Goal: Task Accomplishment & Management: Complete application form

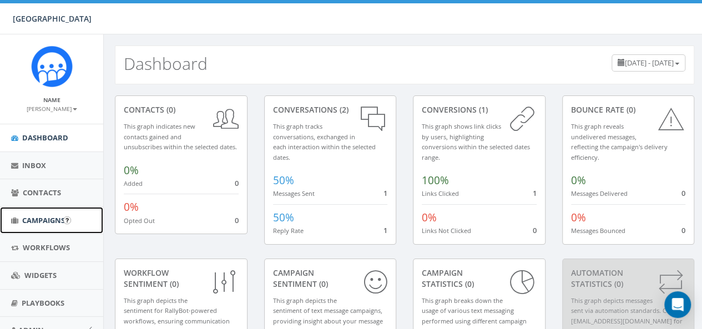
click at [33, 216] on span "Campaigns" at bounding box center [43, 220] width 43 height 10
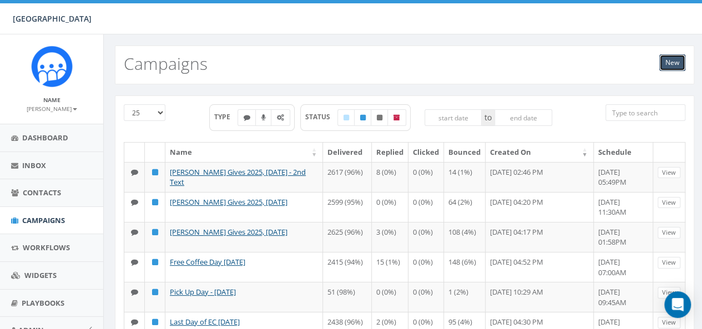
click at [665, 59] on link "New" at bounding box center [672, 62] width 26 height 17
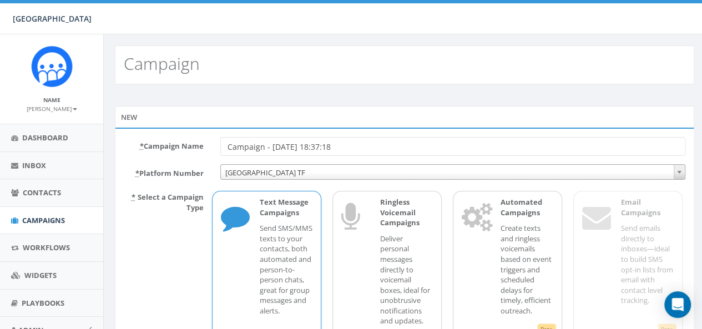
click at [260, 142] on input "Campaign - 09/10/2025, 18:37:18" at bounding box center [452, 146] width 465 height 19
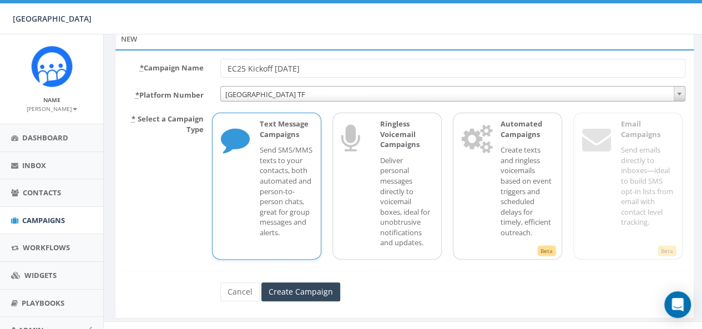
scroll to position [91, 0]
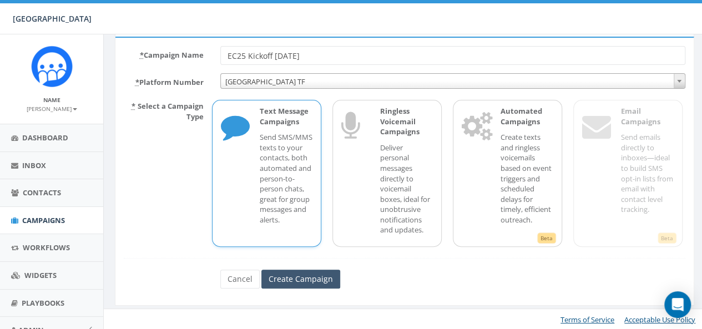
type input "EC25 Kickoff 9.11.25"
click at [287, 281] on input "Create Campaign" at bounding box center [300, 279] width 79 height 19
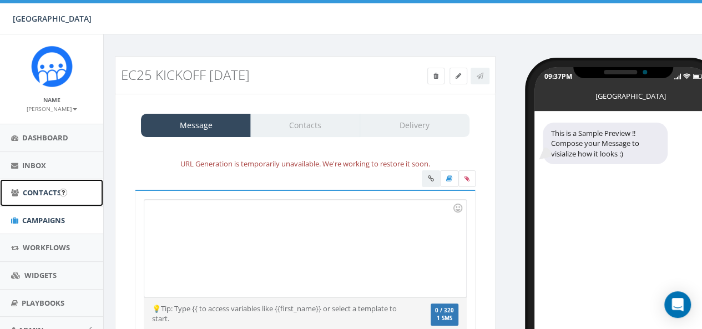
click at [39, 192] on span "Contacts" at bounding box center [42, 192] width 38 height 10
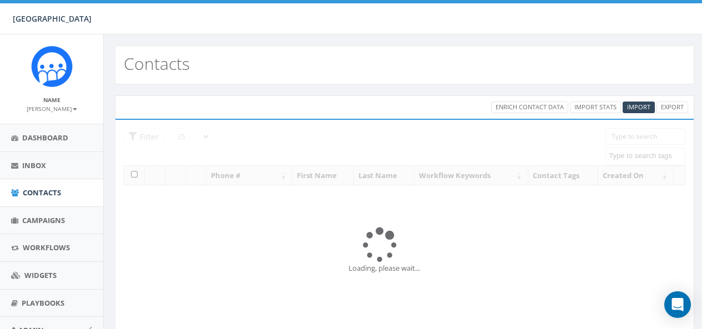
select select
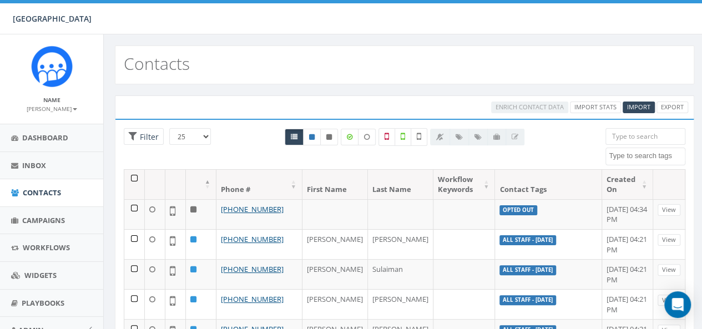
click at [215, 80] on div "Contacts" at bounding box center [404, 64] width 579 height 39
click at [508, 187] on th "Contact Tags" at bounding box center [548, 184] width 106 height 29
drag, startPoint x: 588, startPoint y: 140, endPoint x: 609, endPoint y: 136, distance: 21.0
click at [587, 140] on div at bounding box center [404, 148] width 385 height 41
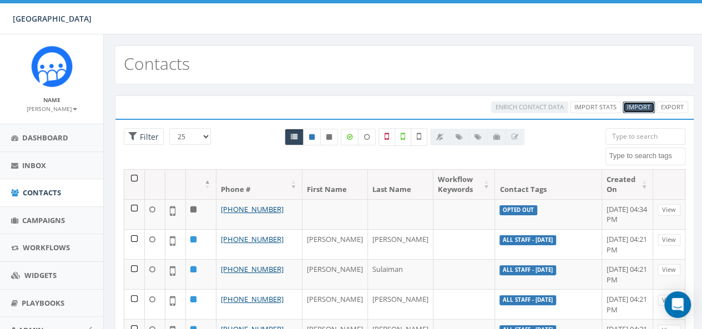
click at [642, 108] on span "Import" at bounding box center [638, 107] width 23 height 8
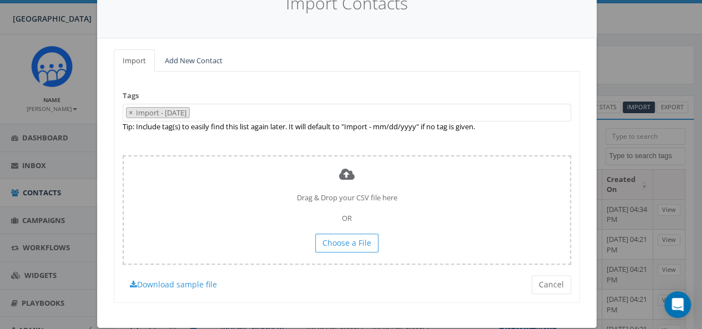
scroll to position [69, 0]
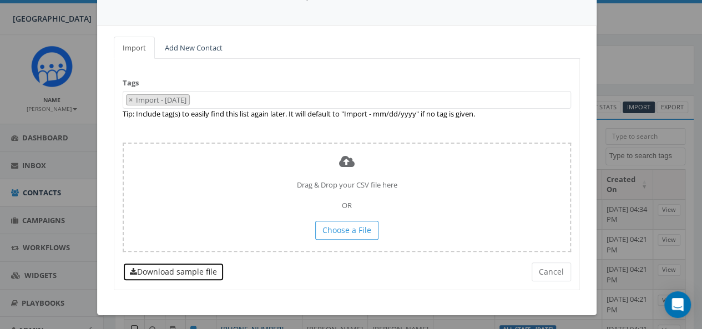
click at [177, 276] on link "Download sample file" at bounding box center [173, 271] width 101 height 19
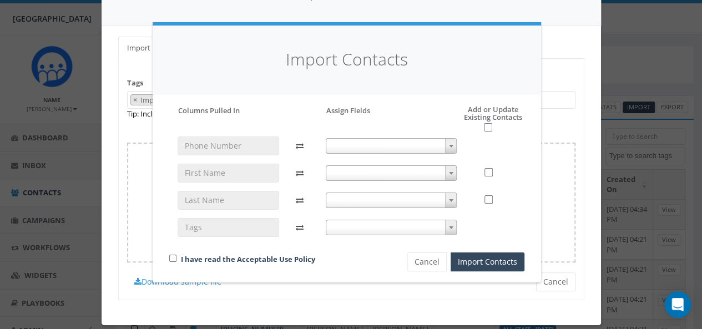
drag, startPoint x: 360, startPoint y: 145, endPoint x: 354, endPoint y: 145, distance: 6.7
click at [354, 145] on span at bounding box center [391, 146] width 131 height 16
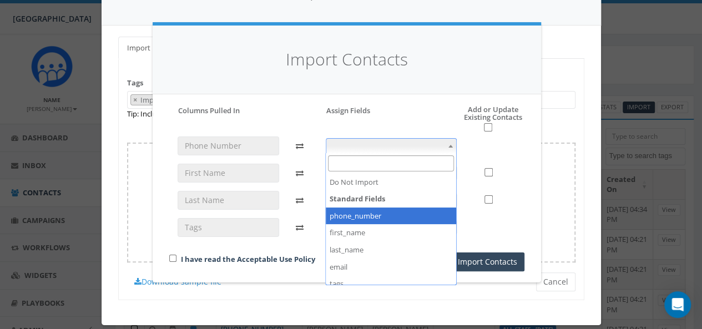
select select "phone_number"
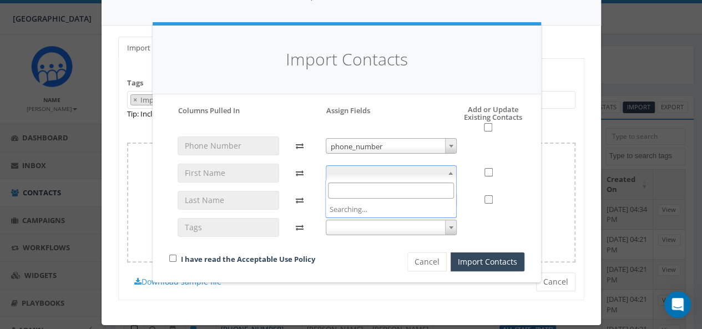
click at [379, 177] on span at bounding box center [391, 173] width 131 height 16
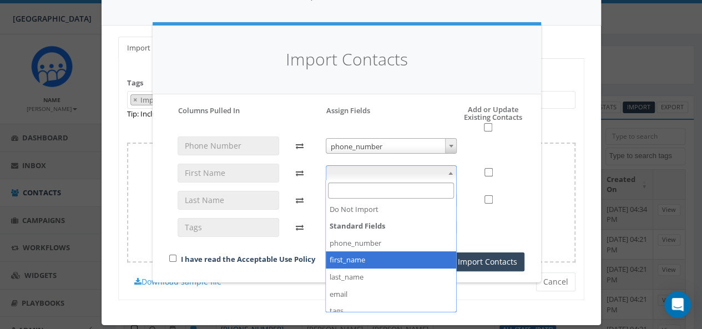
select select "first_name"
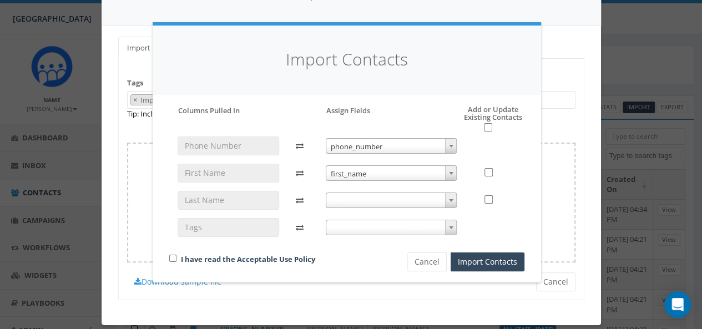
click at [350, 200] on span at bounding box center [391, 200] width 131 height 16
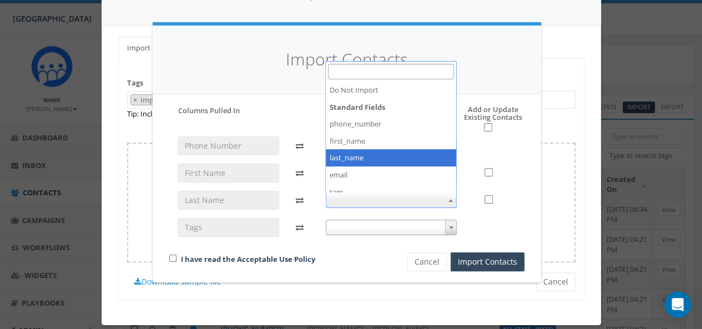
drag, startPoint x: 387, startPoint y: 154, endPoint x: 386, endPoint y: 161, distance: 7.8
select select "last_name"
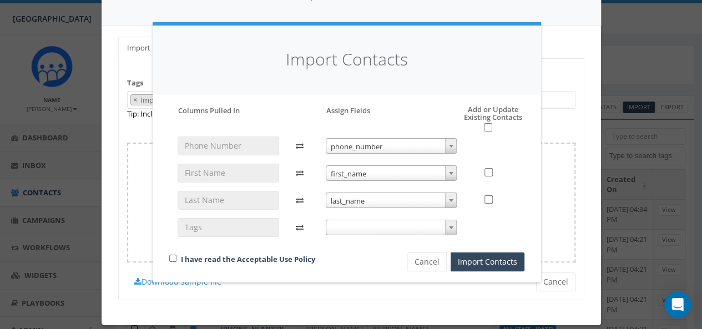
click at [373, 227] on span at bounding box center [391, 228] width 131 height 16
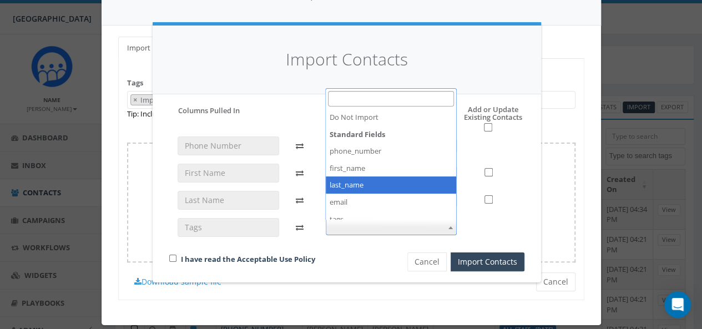
scroll to position [41, 0]
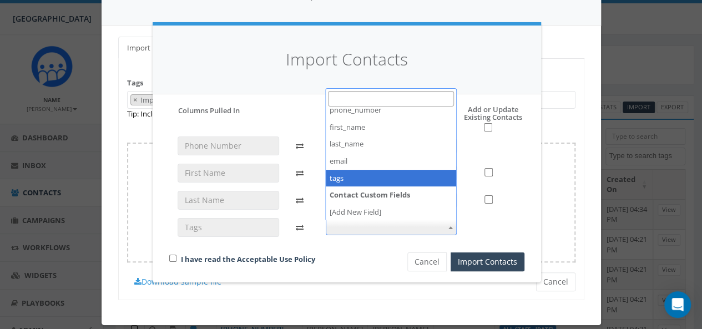
select select "tags"
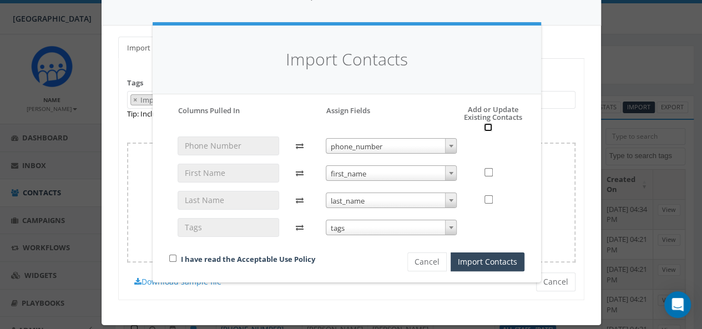
click at [486, 129] on input "checkbox" at bounding box center [488, 127] width 8 height 8
checkbox input "true"
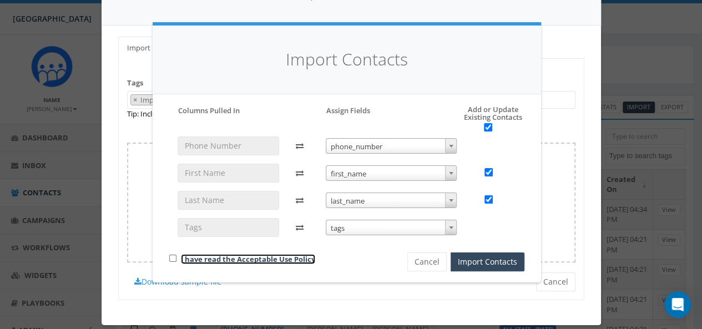
click at [189, 255] on link "I have read the Acceptable Use Policy" at bounding box center [248, 259] width 134 height 10
click at [175, 257] on input "checkbox" at bounding box center [172, 258] width 7 height 7
checkbox input "true"
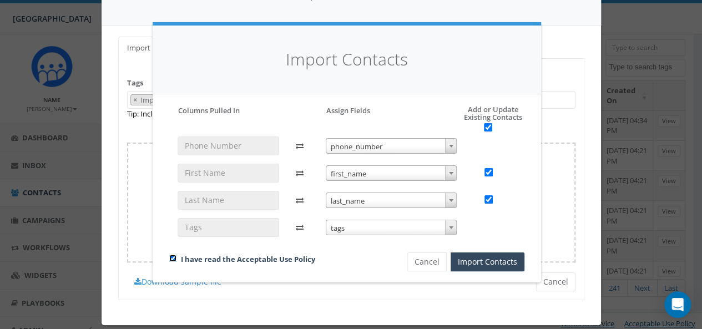
scroll to position [92, 0]
click at [479, 263] on button "Import Contacts" at bounding box center [487, 261] width 74 height 19
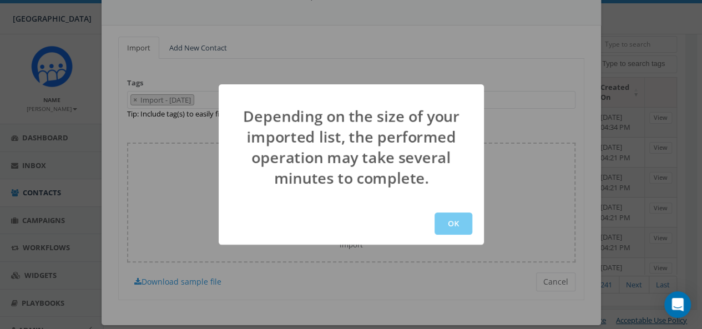
click at [456, 216] on button "OK" at bounding box center [453, 223] width 38 height 22
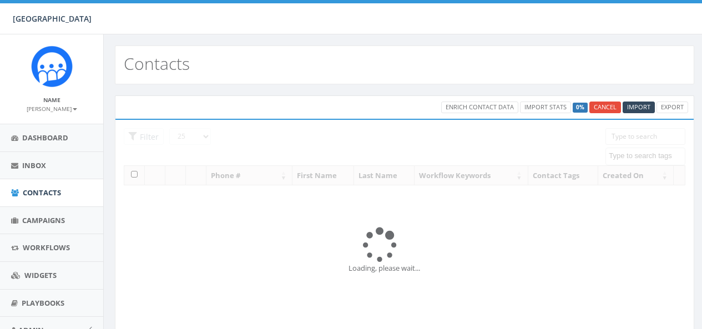
select select
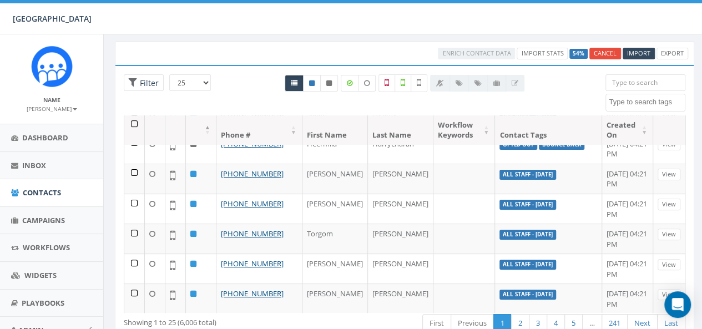
click at [555, 32] on div "0.00 % of Available Amount Used You have used 0.00 % of your available amount." at bounding box center [579, 18] width 261 height 31
click at [568, 72] on div "Loading the filters, please wait!! Phone Number is is not First Name is is not …" at bounding box center [404, 205] width 579 height 280
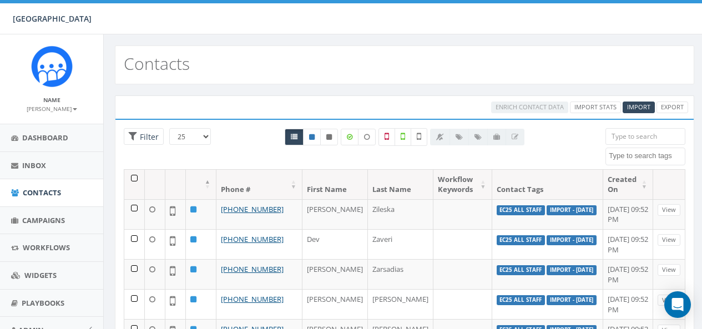
select select
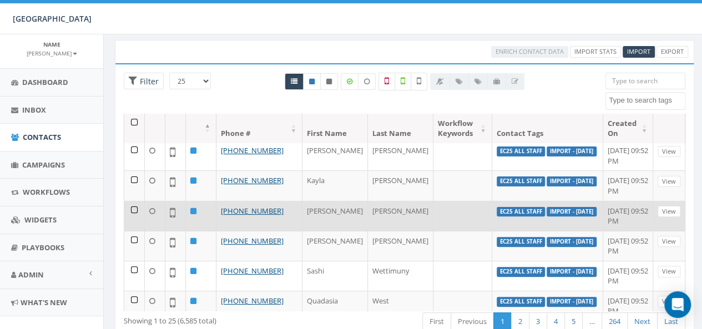
scroll to position [388, 0]
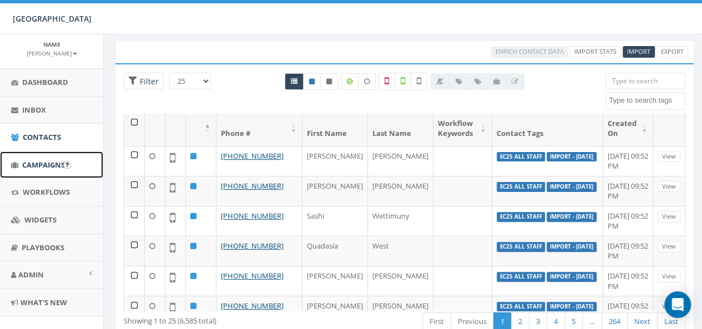
click at [44, 174] on link "Campaigns" at bounding box center [51, 164] width 103 height 27
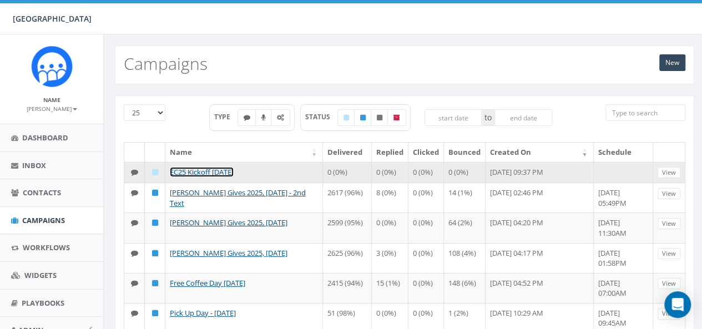
click at [192, 169] on link "EC25 Kickoff [DATE]" at bounding box center [202, 172] width 64 height 10
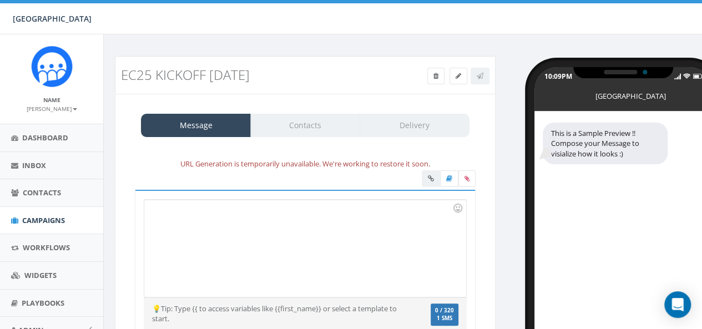
click at [179, 211] on div at bounding box center [304, 248] width 321 height 97
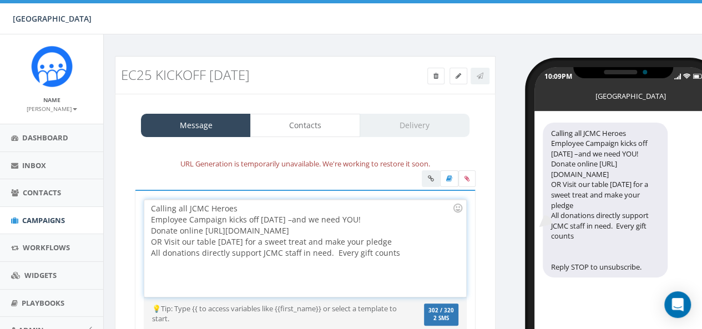
click at [250, 207] on div "Calling all JCMC Heroes Employee Campaign kicks off today –and we need YOU! Don…" at bounding box center [304, 248] width 321 height 97
click at [459, 207] on div at bounding box center [457, 208] width 19 height 19
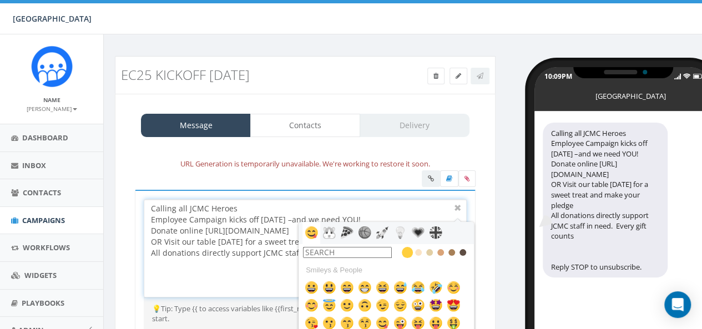
click at [347, 250] on input "text" at bounding box center [347, 252] width 89 height 11
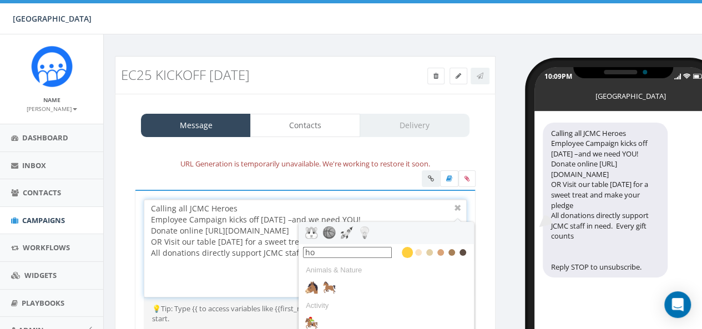
type input "h"
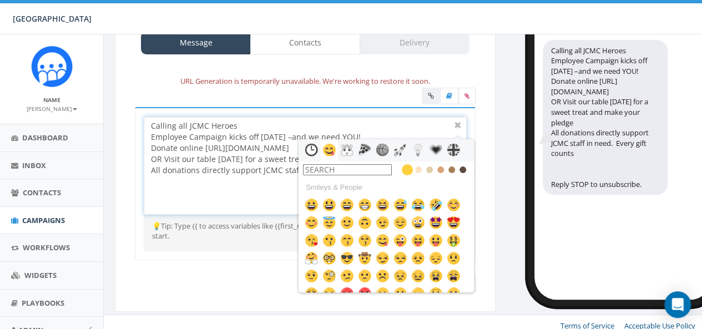
scroll to position [88, 0]
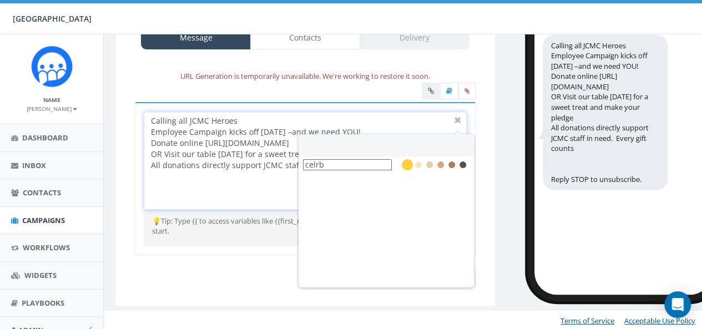
drag, startPoint x: 338, startPoint y: 158, endPoint x: 292, endPoint y: 160, distance: 46.1
click at [292, 160] on div "Calling all JCMC Heroes Employee Campaign kicks off today –and we need YOU! Don…" at bounding box center [305, 160] width 323 height 98
type input "birt"
drag, startPoint x: 329, startPoint y: 159, endPoint x: 291, endPoint y: 164, distance: 38.5
click at [291, 164] on div "Calling all JCMC Heroes Employee Campaign kicks off today –and we need YOU! Don…" at bounding box center [305, 160] width 323 height 98
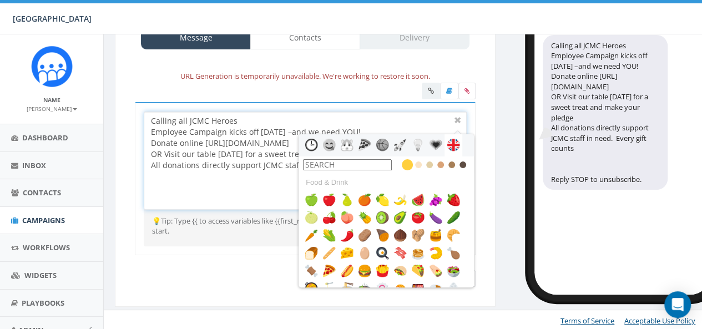
click at [314, 161] on input "text" at bounding box center [347, 164] width 89 height 11
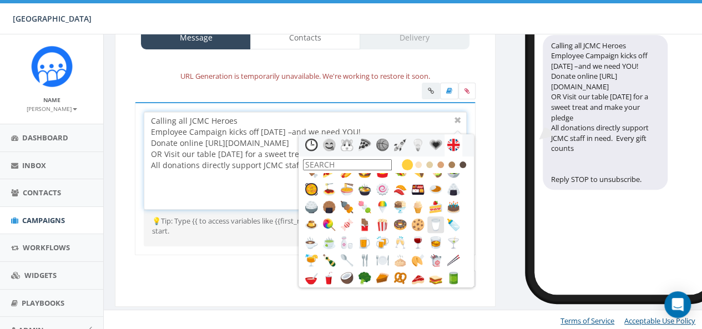
scroll to position [101, 0]
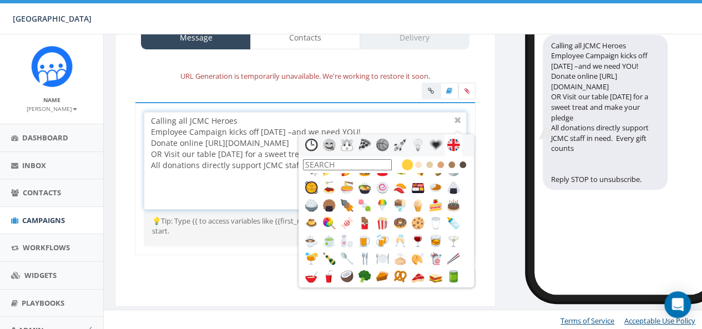
click at [313, 166] on input "text" at bounding box center [347, 164] width 89 height 11
click at [348, 164] on input "text" at bounding box center [347, 164] width 89 height 11
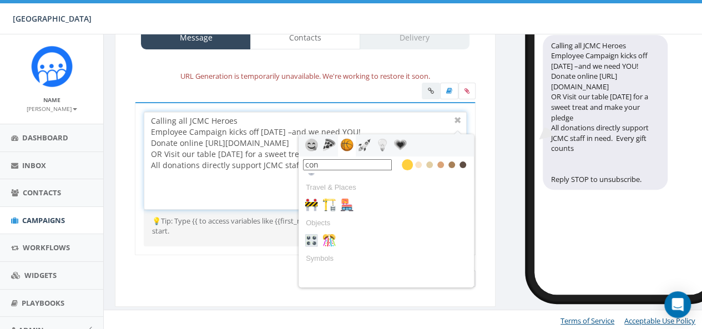
scroll to position [65, 0]
type input "conf"
drag, startPoint x: 341, startPoint y: 161, endPoint x: 296, endPoint y: 160, distance: 44.4
click at [296, 160] on div "Calling all JCMC Heroes Employee Campaign kicks off today –and we need YOU! Don…" at bounding box center [305, 160] width 323 height 98
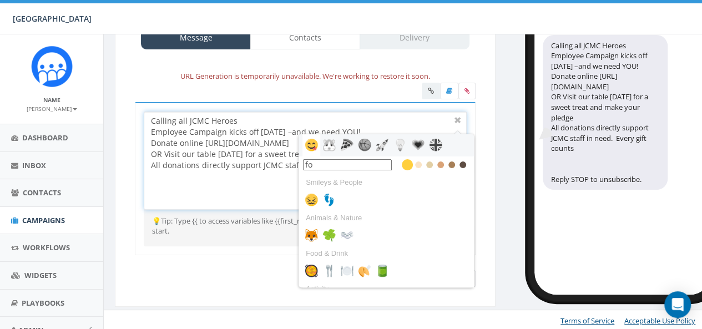
type input "fog"
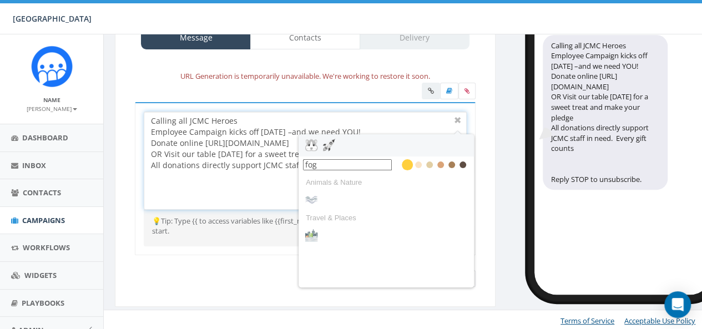
drag, startPoint x: 322, startPoint y: 164, endPoint x: 305, endPoint y: 162, distance: 16.7
click at [305, 162] on input "fog" at bounding box center [347, 164] width 89 height 11
type input "anno"
drag, startPoint x: 358, startPoint y: 163, endPoint x: 283, endPoint y: 163, distance: 74.9
click at [282, 163] on div "Calling all JCMC Heroes Employee Campaign kicks off today –and we need YOU! Don…" at bounding box center [305, 160] width 323 height 98
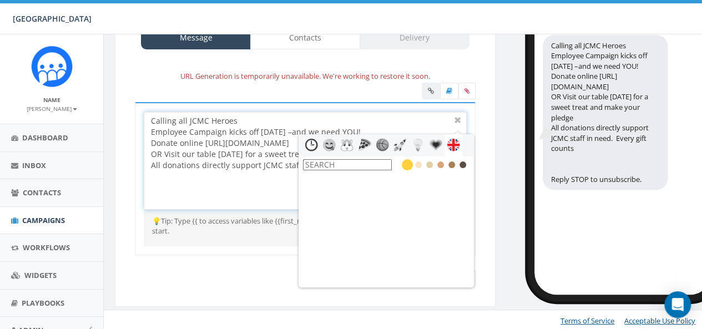
click at [309, 164] on input "text" at bounding box center [347, 164] width 89 height 11
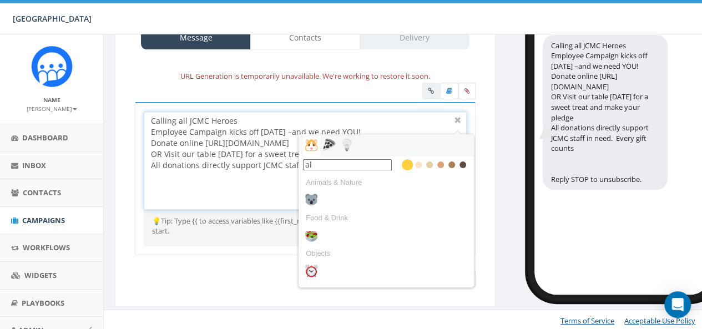
type input "a"
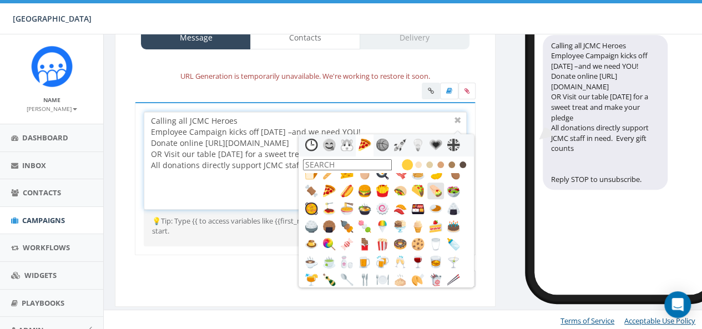
scroll to position [1109, 0]
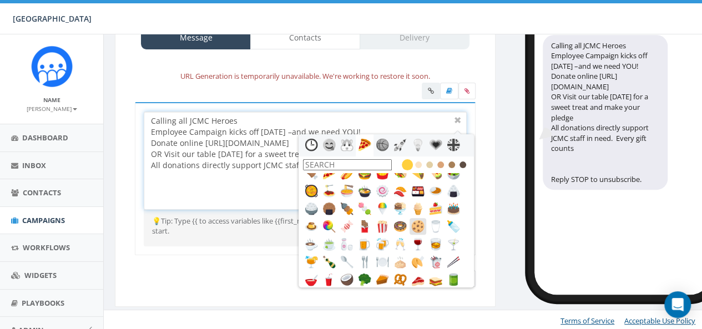
click at [425, 226] on icon at bounding box center [417, 226] width 17 height 17
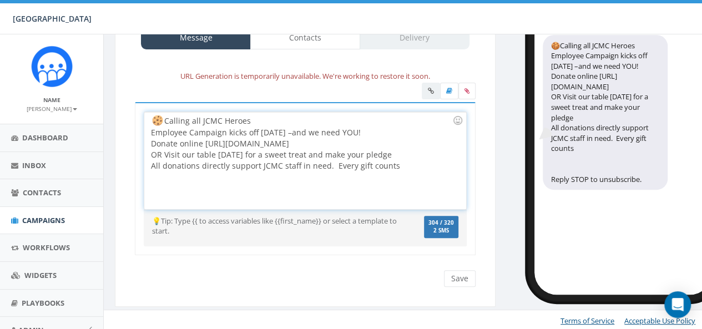
scroll to position [1145, 0]
click at [150, 141] on div "Calling all JCMC Heroes Employee Campaign kicks off today –and we need YOU! Don…" at bounding box center [304, 160] width 321 height 97
click at [151, 150] on div "Calling all JCMC Heroes Employee Campaign kicks off today –and we need YOU! Don…" at bounding box center [304, 160] width 321 height 97
click at [153, 118] on div "Calling all JCMC Heroes Employee Campaign kicks off today –and we need YOU! Don…" at bounding box center [304, 160] width 321 height 97
click at [148, 117] on div "Calling all JCMC Heroes Employee Campaign kicks off today –and we need YOU! Don…" at bounding box center [304, 160] width 321 height 97
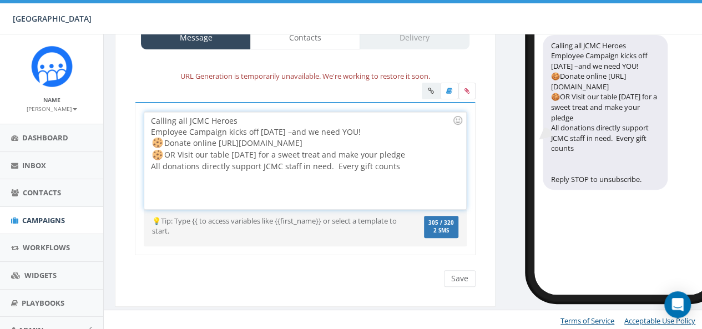
click at [184, 118] on div "Calling all JCMC Heroes Employee Campaign kicks off today –and we need YOU! Don…" at bounding box center [304, 160] width 321 height 97
click at [250, 117] on div "Calling all JCMC Heroes Employee Campaign kicks off today –and we need YOU! Don…" at bounding box center [304, 160] width 321 height 97
click at [460, 119] on div at bounding box center [457, 120] width 19 height 19
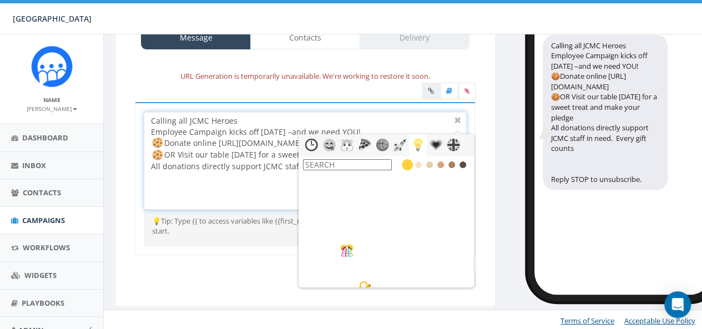
scroll to position [1921, 0]
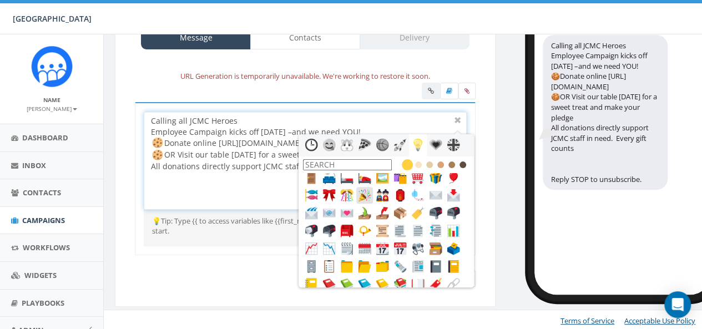
click at [368, 195] on img at bounding box center [364, 195] width 13 height 13
click at [149, 120] on div "Calling all JCMC Heroes Employee Campaign kicks off today –and we need YOU! Don…" at bounding box center [304, 160] width 321 height 97
click at [357, 192] on icon at bounding box center [364, 195] width 17 height 17
click at [198, 176] on div "Calling all JCMC Heroes Employee Campaign kicks off today –and we need YOU! Don…" at bounding box center [304, 160] width 321 height 97
click at [252, 162] on div "Calling all JCMC Heroes Employee Campaign kicks off today –and we need YOU! Don…" at bounding box center [304, 160] width 321 height 97
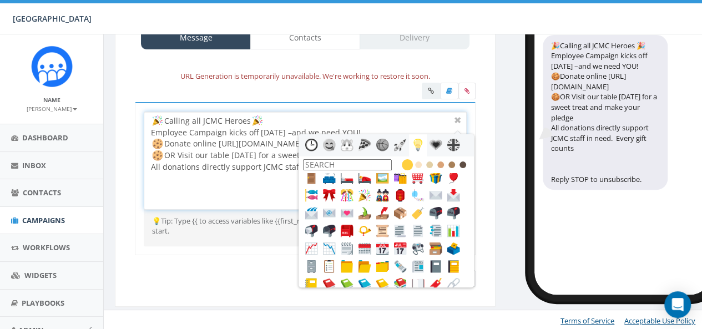
click at [271, 127] on div "Calling all JCMC Heroes Employee Campaign kicks off today –and we need YOU! Don…" at bounding box center [304, 160] width 321 height 97
click at [272, 121] on div "Calling all JCMC Heroes Employee Campaign kicks off today –and we need YOU! Don…" at bounding box center [304, 160] width 321 height 97
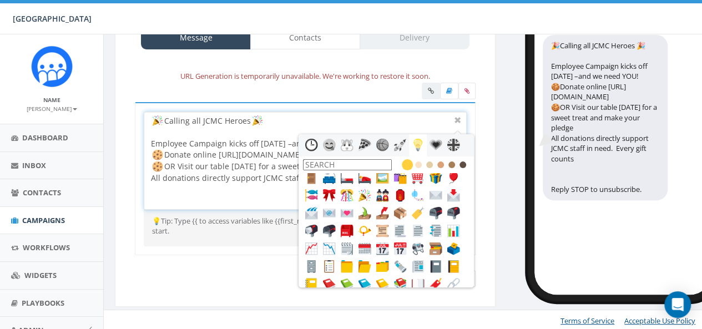
click at [251, 150] on div "Employee Campaign kicks off today –and we need YOU! Donate online https://givin…" at bounding box center [301, 155] width 301 height 57
click at [254, 199] on div "Calling all JCMC Heroes Employee Campaign kicks off today –and we need YOU! Don…" at bounding box center [304, 160] width 321 height 97
click at [254, 197] on div "Calling all JCMC Heroes Employee Campaign kicks off today –and we need YOU! Don…" at bounding box center [304, 160] width 321 height 97
click at [469, 141] on div at bounding box center [385, 145] width 175 height 22
click at [467, 141] on div at bounding box center [385, 145] width 175 height 22
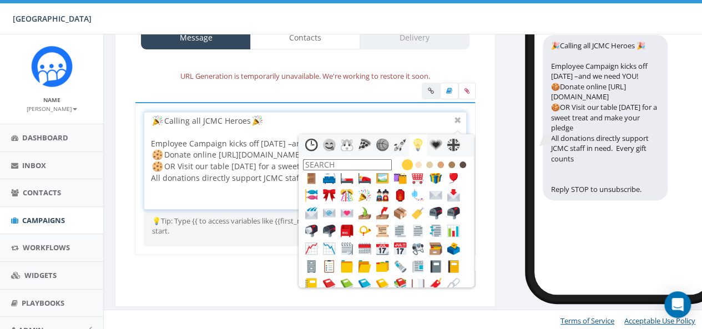
click at [414, 119] on div "Calling all JCMC Heroes Employee Campaign kicks off today –and we need YOU! Don…" at bounding box center [304, 160] width 321 height 97
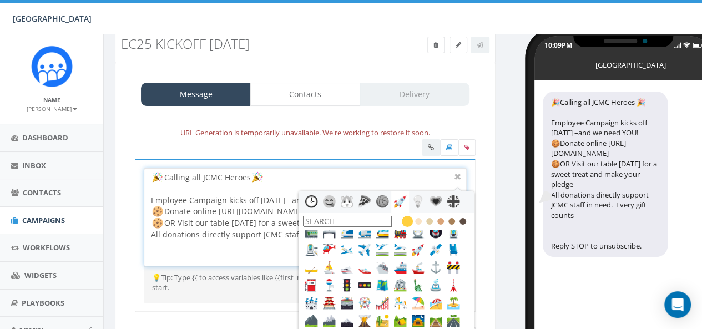
scroll to position [0, 0]
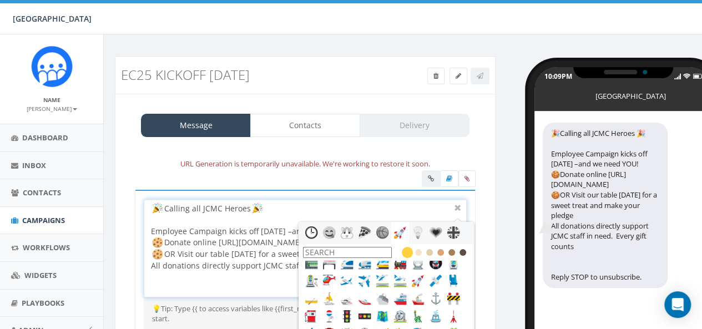
click at [486, 165] on div "URL Generation is temporarily unavailable. We're working to restore it soon. 🎉C…" at bounding box center [305, 265] width 363 height 239
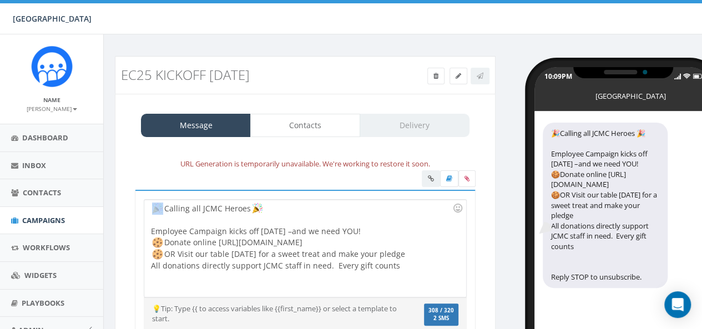
click at [486, 165] on div "URL Generation is temporarily unavailable. We're working to restore it soon. 🎉C…" at bounding box center [305, 265] width 363 height 239
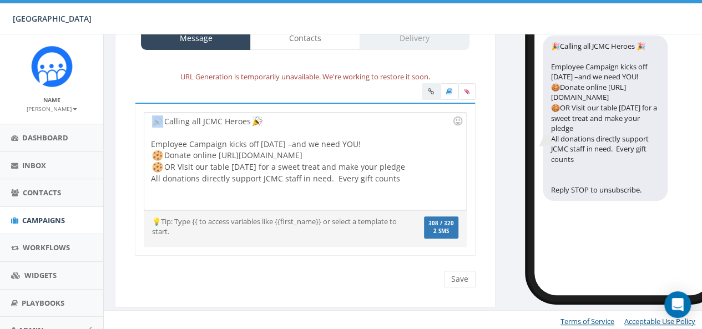
scroll to position [88, 0]
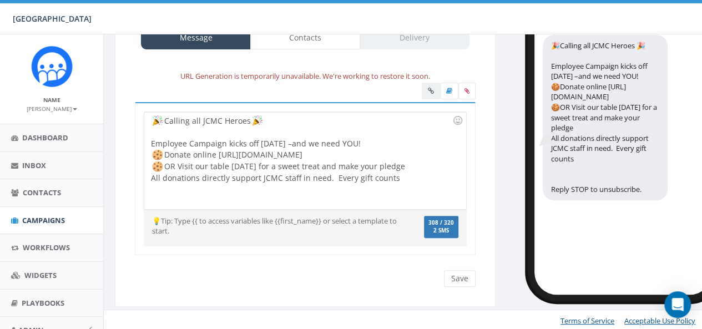
click at [321, 129] on div at bounding box center [301, 132] width 301 height 11
click at [386, 136] on div "Calling all JCMC Heroes Employee Campaign kicks off today –and we need YOU! Don…" at bounding box center [304, 160] width 321 height 97
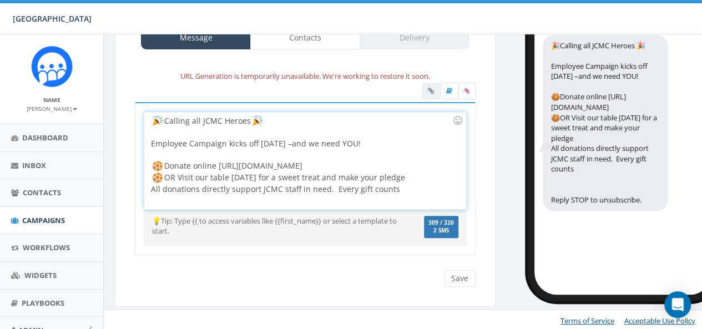
click at [407, 162] on div "Donate online https://giving.classy.org/campaign/698273/donate OR Visit our tab…" at bounding box center [301, 172] width 301 height 46
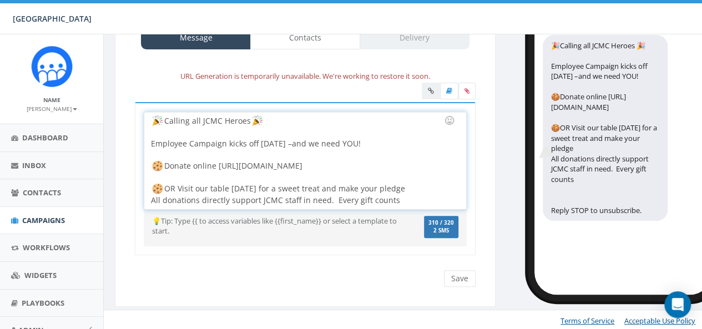
click at [403, 194] on div "OR Visit our table today for a sweet treat and make your pledge All donations d…" at bounding box center [301, 189] width 301 height 34
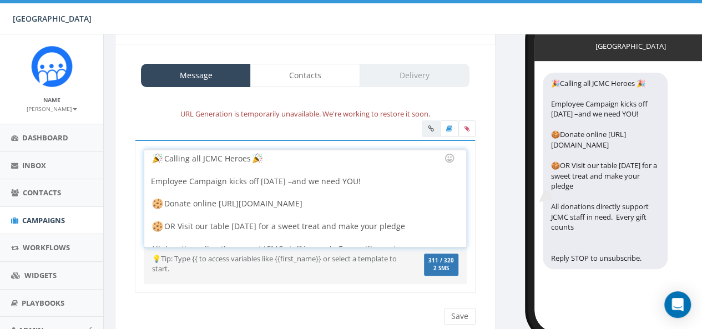
scroll to position [32, 0]
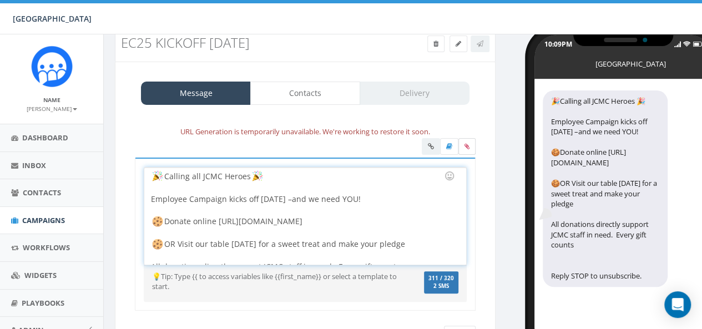
click at [464, 146] on label at bounding box center [466, 146] width 17 height 17
click at [0, 0] on input "file" at bounding box center [0, 0] width 0 height 0
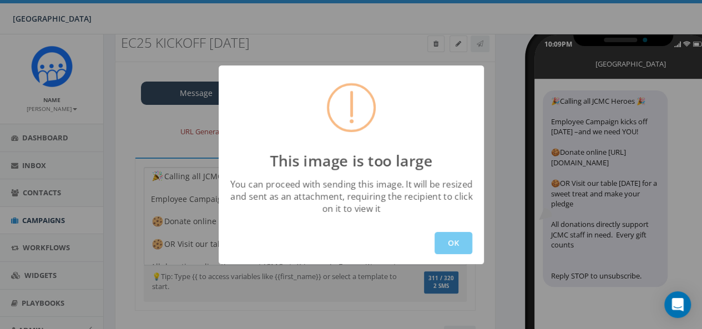
click at [445, 233] on button "OK" at bounding box center [453, 243] width 38 height 22
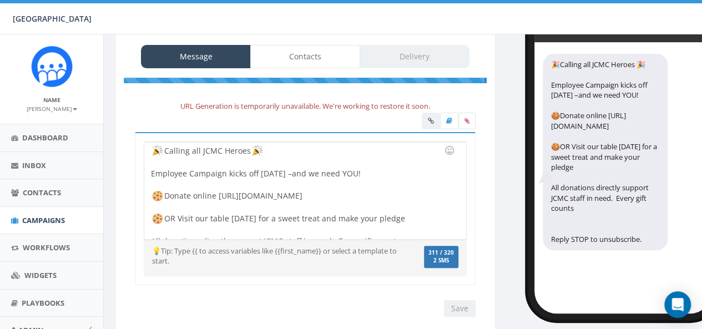
scroll to position [99, 0]
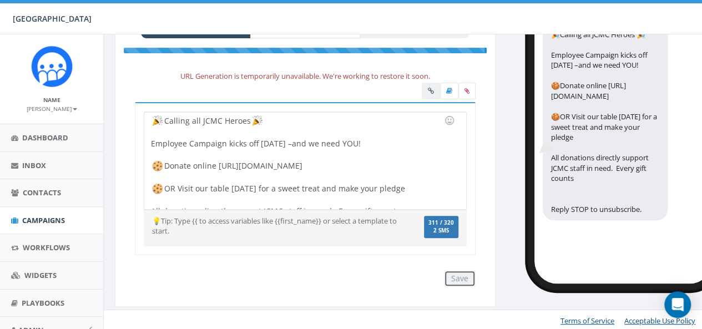
click at [465, 272] on input "Save" at bounding box center [460, 278] width 32 height 17
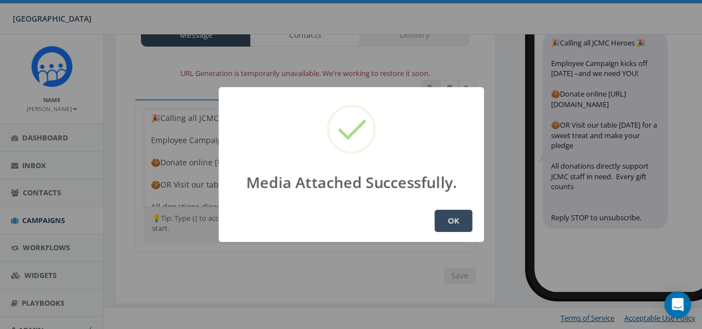
scroll to position [88, 0]
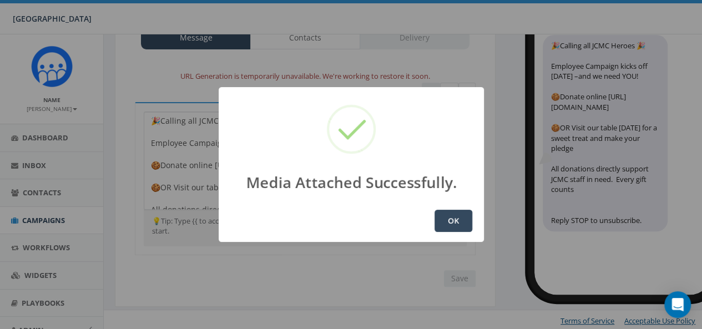
click at [458, 215] on button "OK" at bounding box center [453, 221] width 38 height 22
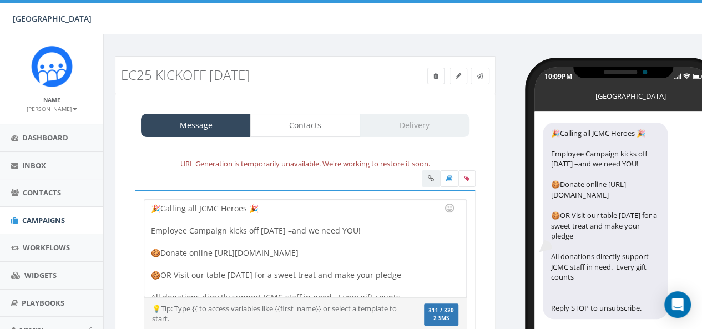
scroll to position [0, 0]
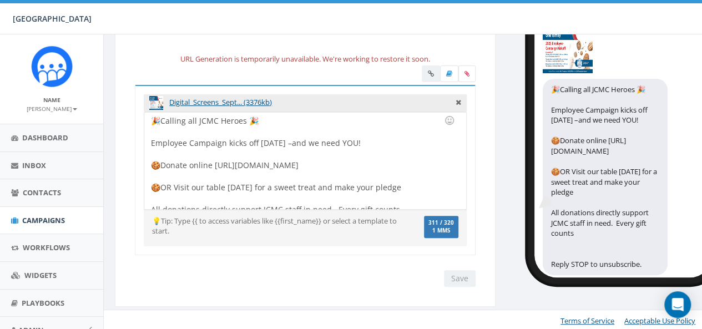
scroll to position [49, 0]
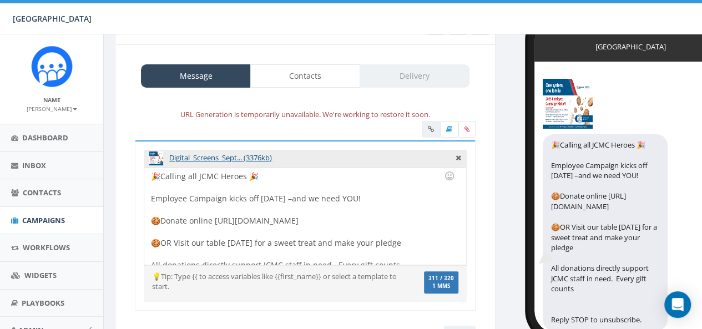
click at [212, 216] on div "🎉Calling all JCMC Heroes 🎉 Employee Campaign kicks off [DATE] –and we need YOU!…" at bounding box center [304, 215] width 321 height 97
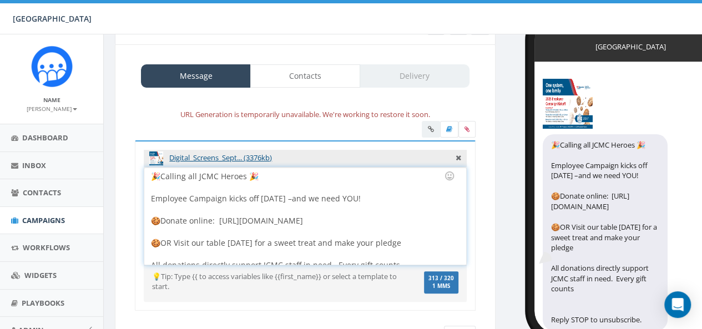
scroll to position [9, 0]
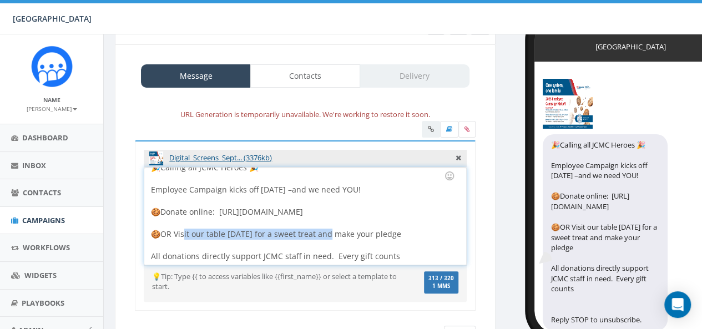
drag, startPoint x: 326, startPoint y: 232, endPoint x: 183, endPoint y: 229, distance: 143.1
click at [183, 229] on div "🎉Calling all JCMC Heroes 🎉 Employee Campaign kicks off [DATE] –and we need YOU!…" at bounding box center [304, 215] width 321 height 97
click at [213, 231] on div "🎉Calling all JCMC Heroes 🎉 Employee Campaign kicks off [DATE] –and we need YOU!…" at bounding box center [304, 215] width 321 height 97
click at [197, 229] on div "🎉Calling all JCMC Heroes 🎉 Employee Campaign kicks off [DATE] –and we need YOU!…" at bounding box center [304, 215] width 321 height 97
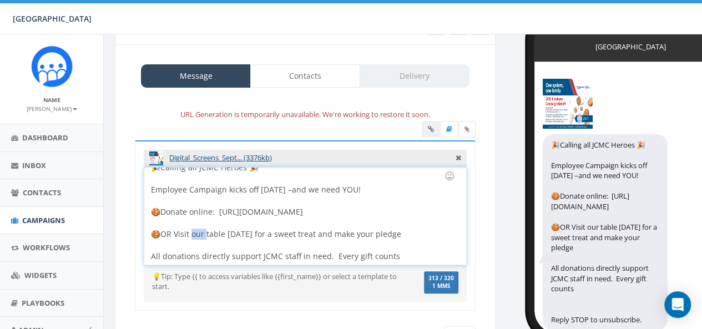
click at [197, 228] on div "🎉Calling all JCMC Heroes 🎉 Employee Campaign kicks off [DATE] –and we need YOU!…" at bounding box center [304, 215] width 321 height 97
click at [199, 232] on div "🎉Calling all JCMC Heroes 🎉 Employee Campaign kicks off [DATE] –and we need YOU!…" at bounding box center [304, 215] width 321 height 97
click at [215, 229] on div "🎉Calling all JCMC Heroes 🎉 Employee Campaign kicks off [DATE] –and we need YOU!…" at bounding box center [304, 215] width 321 height 97
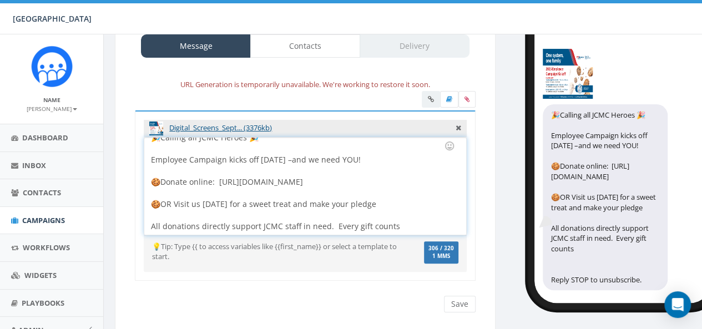
scroll to position [105, 0]
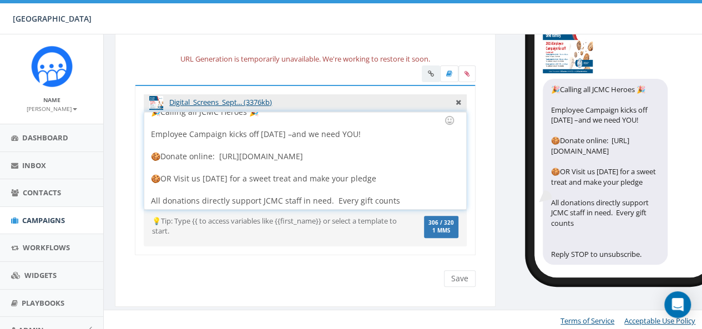
click at [398, 196] on div "🎉Calling all JCMC Heroes 🎉 Employee Campaign kicks off [DATE] –and we need YOU!…" at bounding box center [304, 160] width 321 height 97
click at [402, 199] on div "🎉Calling all JCMC Heroes 🎉 Employee Campaign kicks off [DATE] –and we need YOU!…" at bounding box center [304, 160] width 321 height 97
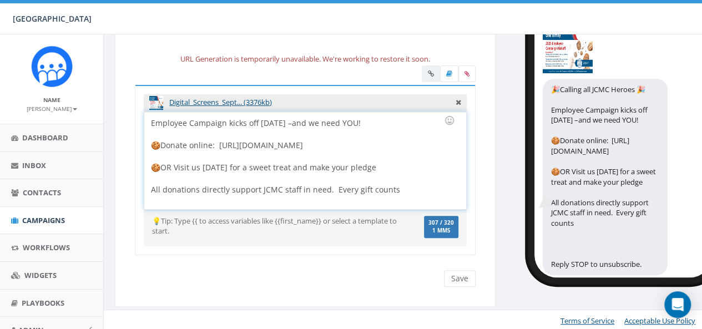
scroll to position [9, 0]
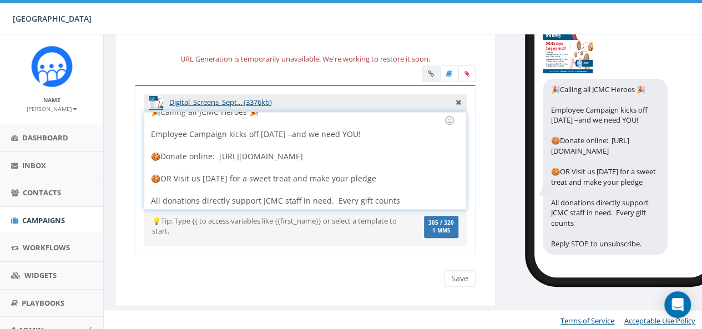
click at [281, 176] on div "🎉Calling all JCMC Heroes 🎉 Employee Campaign kicks off [DATE] –and we need YOU!…" at bounding box center [304, 160] width 321 height 97
drag, startPoint x: 385, startPoint y: 175, endPoint x: 222, endPoint y: 178, distance: 163.6
click at [222, 178] on div "🎉Calling all JCMC Heroes 🎉 Employee Campaign kicks off today –and we need YOU! …" at bounding box center [304, 160] width 321 height 97
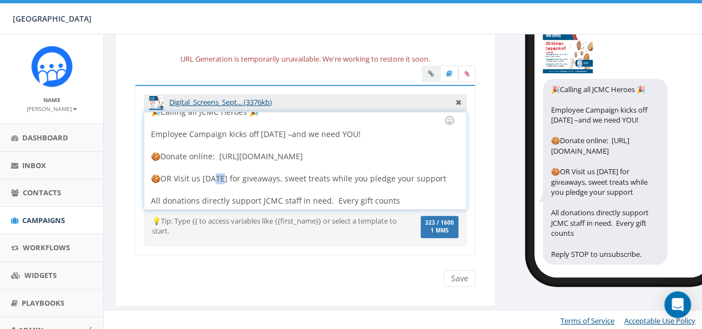
click at [214, 176] on div "🎉Calling all JCMC Heroes 🎉 Employee Campaign kicks off today –and we need YOU! …" at bounding box center [304, 160] width 321 height 97
click at [294, 166] on div at bounding box center [301, 167] width 301 height 11
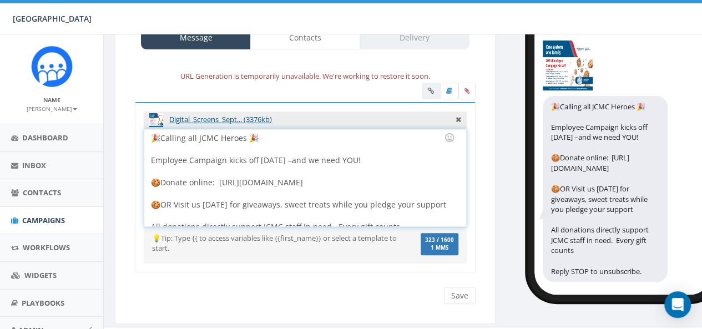
scroll to position [105, 0]
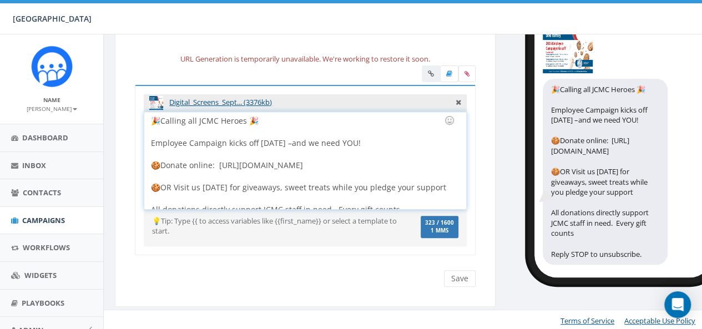
drag, startPoint x: 403, startPoint y: 166, endPoint x: 441, endPoint y: 169, distance: 38.4
click at [403, 166] on div "🎉Calling all JCMC Heroes 🎉 Employee Campaign kicks off today –and we need YOU! …" at bounding box center [304, 160] width 321 height 97
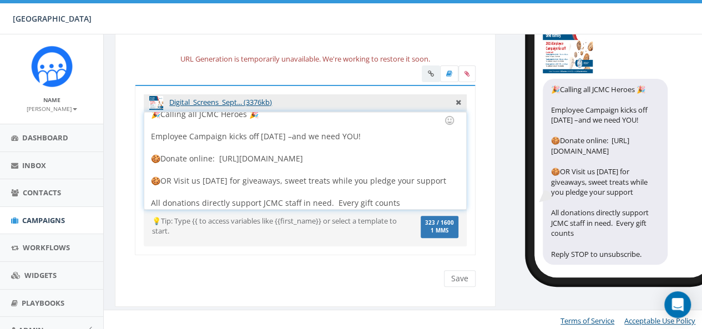
scroll to position [9, 0]
click at [234, 176] on div "🍪OR Visit us today for giveaways, sweet treats while you pledge your support Al…" at bounding box center [301, 184] width 301 height 44
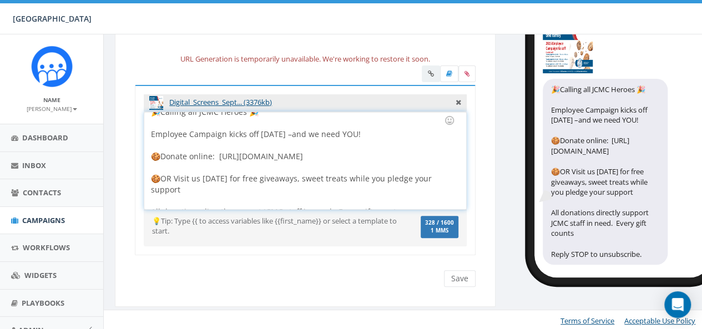
click at [291, 178] on div "🍪OR Visit us today for free giveaways, sweet treats while you pledge your suppo…" at bounding box center [301, 189] width 301 height 55
click at [353, 177] on div "🍪OR Visit us today for free giveaways and sweet treats while you pledge your su…" at bounding box center [301, 189] width 301 height 55
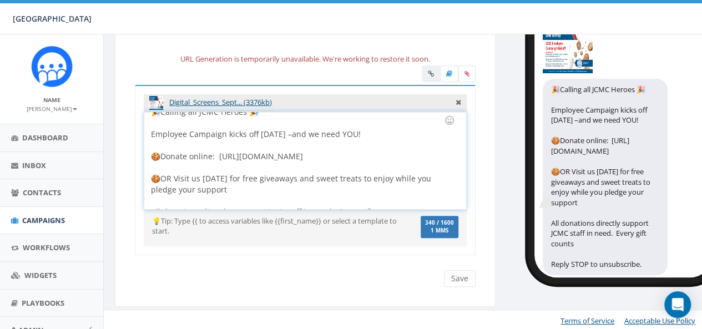
click at [175, 189] on div "🍪OR Visit us today for free giveaways and sweet treats to enjoy while you pledg…" at bounding box center [301, 189] width 301 height 55
click at [418, 175] on div "🍪OR Visit us today for free giveaways and sweet treats to enjoy while you pledg…" at bounding box center [301, 189] width 301 height 55
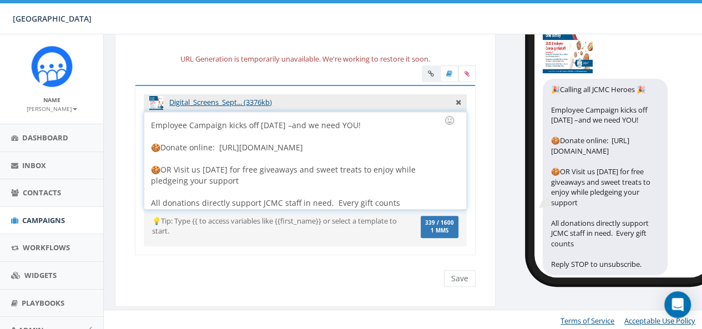
scroll to position [20, 0]
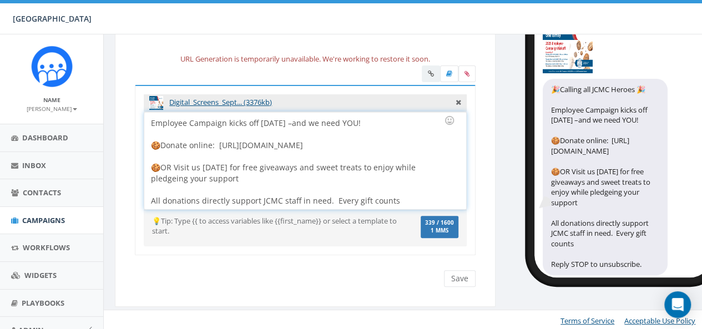
click at [172, 165] on div "🍪OR Visit us today for free giveaways and sweet treats to enjoy while pledgeing…" at bounding box center [301, 178] width 301 height 55
click at [298, 165] on div "🍪Visit us today for free giveaways and sweet treats to enjoy while pledgeing yo…" at bounding box center [301, 178] width 301 height 55
click at [336, 167] on div "🍪Visit us today for free giveaways and sweet treats to enjoy while pledgeing yo…" at bounding box center [301, 178] width 301 height 55
drag, startPoint x: 316, startPoint y: 167, endPoint x: 280, endPoint y: 167, distance: 36.0
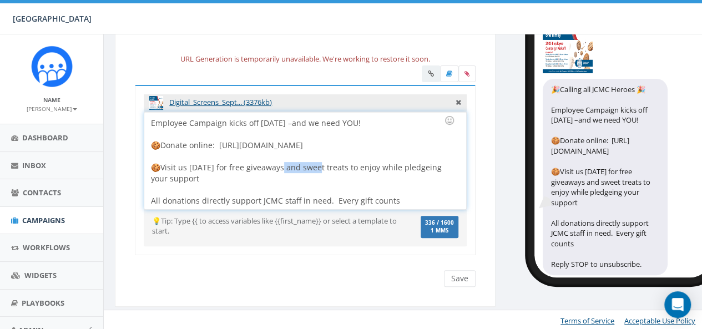
click at [280, 167] on div "🍪Visit us today for free giveaways and sweet treats to enjoy while pledgeing yo…" at bounding box center [301, 178] width 301 height 55
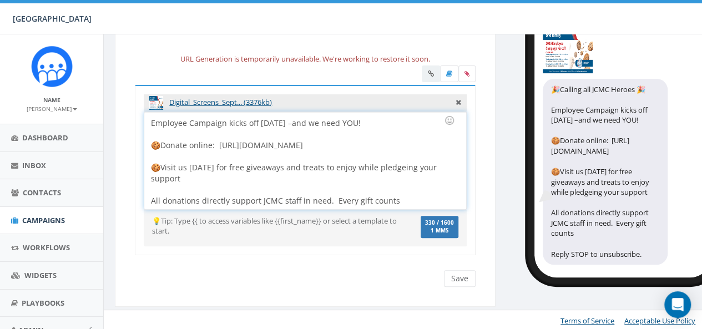
click at [235, 166] on div "🍪Visit us today for free giveaways and treats to enjoy while pledgeing your sup…" at bounding box center [301, 178] width 301 height 55
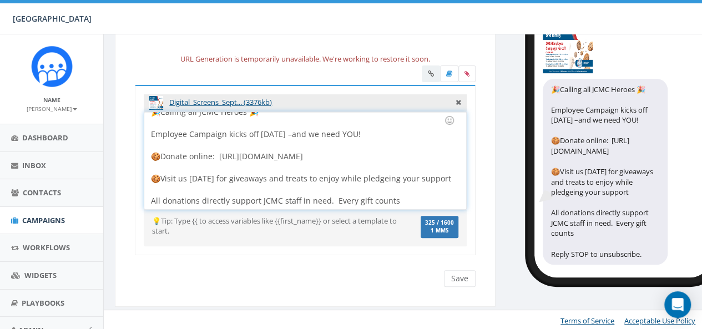
click at [327, 176] on div "🍪Visit us today for giveaways and treats to enjoy while pledgeing your support …" at bounding box center [301, 184] width 301 height 44
click at [184, 176] on div "🍪Visit us today for giveaways and treats to enjoy while pledgeing your support …" at bounding box center [301, 184] width 301 height 44
click at [220, 174] on div "🍪Stop by today for giveaways and treats to enjoy while pledgeing your support A…" at bounding box center [301, 184] width 301 height 44
click at [224, 173] on div "🍪Stop by today for giveaways and treats to enjoy while pledgeing your support A…" at bounding box center [301, 184] width 301 height 44
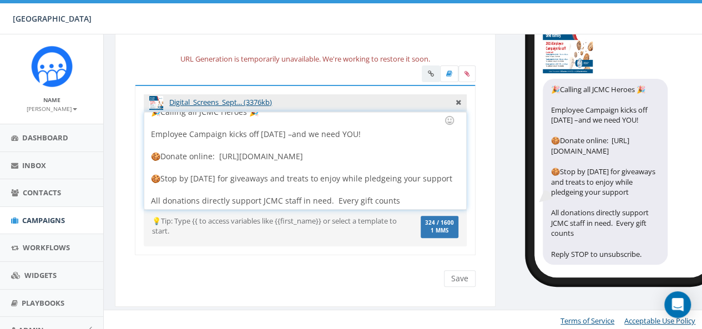
click at [217, 175] on div "🍪Stop by today for giveaways and treats to enjoy while pledgeing your support A…" at bounding box center [301, 184] width 301 height 44
click at [223, 174] on div "🍪Stop by today for giveaways and treats to enjoy while pledgeing your support A…" at bounding box center [301, 184] width 301 height 44
click at [217, 177] on div "🍪Stop by today for giveaways and treats to enjoy while pledgeing your support A…" at bounding box center [301, 184] width 301 height 44
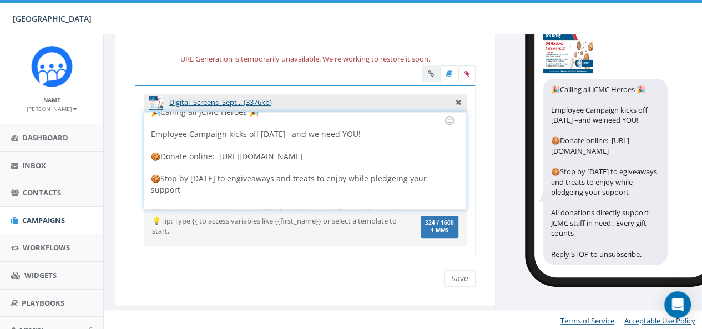
scroll to position [20, 0]
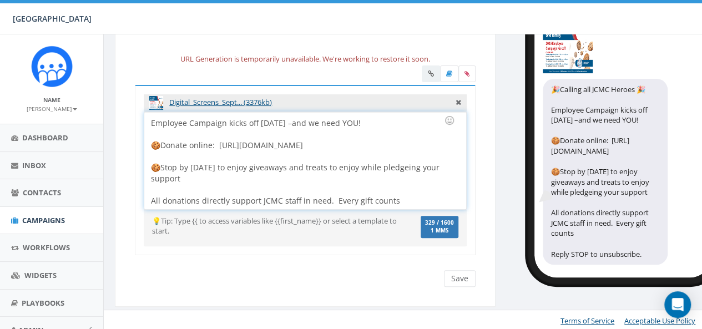
click at [336, 166] on div "🍪Stop by today to enjoy giveaways and treats to enjoy while pledgeing your supp…" at bounding box center [301, 178] width 301 height 55
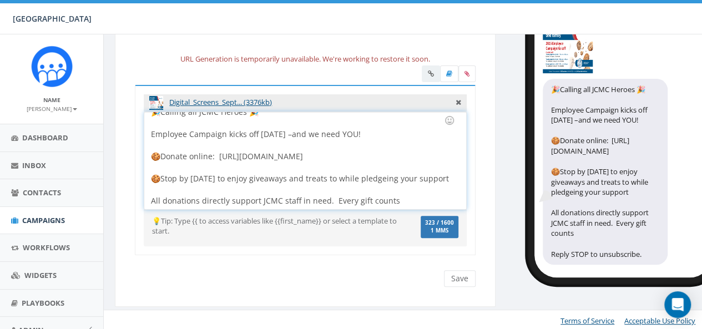
drag, startPoint x: 299, startPoint y: 176, endPoint x: 339, endPoint y: 180, distance: 40.2
click at [299, 176] on div "🍪Stop by today to enjoy giveaways and treats to while pledgeing your support Al…" at bounding box center [301, 184] width 301 height 44
drag, startPoint x: 323, startPoint y: 177, endPoint x: 380, endPoint y: 176, distance: 56.6
click at [324, 177] on div "🍪Stop by today to enjoy giveaways and a treats to while pledgeing your support …" at bounding box center [301, 189] width 301 height 55
click at [330, 178] on div "🍪Stop by today to enjoy giveaways and a treat to while pledgeing your support A…" at bounding box center [301, 184] width 301 height 44
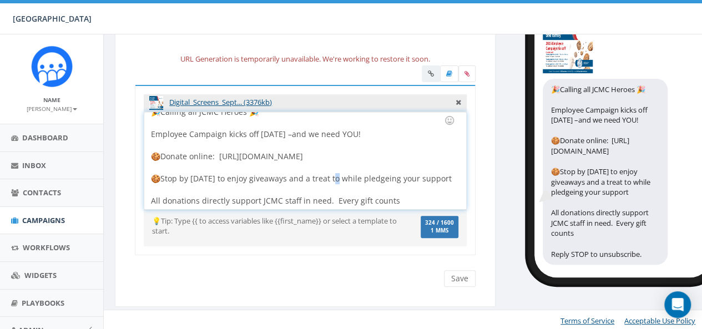
click at [330, 178] on div "🍪Stop by today to enjoy giveaways and a treat to while pledgeing your support A…" at bounding box center [301, 184] width 301 height 44
click at [219, 178] on div "🍪Stop by today to enjoy giveaways and a treat while pledgeing your support All …" at bounding box center [301, 184] width 301 height 44
drag, startPoint x: 257, startPoint y: 199, endPoint x: 200, endPoint y: 199, distance: 57.1
click at [200, 199] on div "🍪Stop by today to enjoy giveaways and a treat while pledgeing your support All …" at bounding box center [301, 184] width 301 height 44
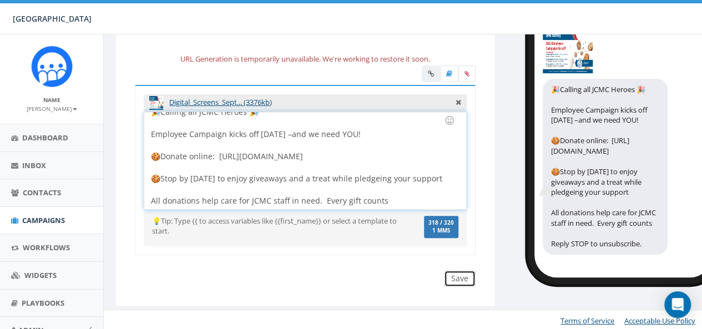
click at [463, 275] on input "Save" at bounding box center [460, 278] width 32 height 17
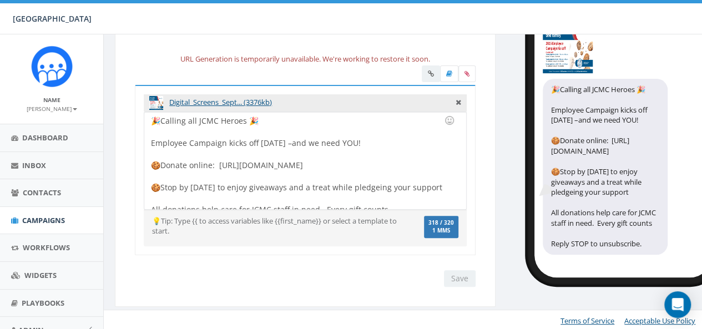
scroll to position [0, 0]
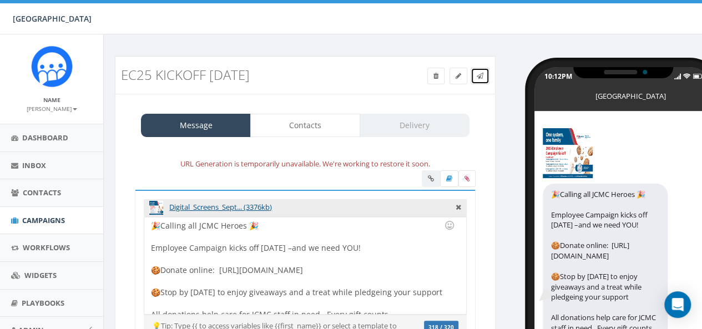
click at [481, 75] on icon at bounding box center [479, 76] width 7 height 7
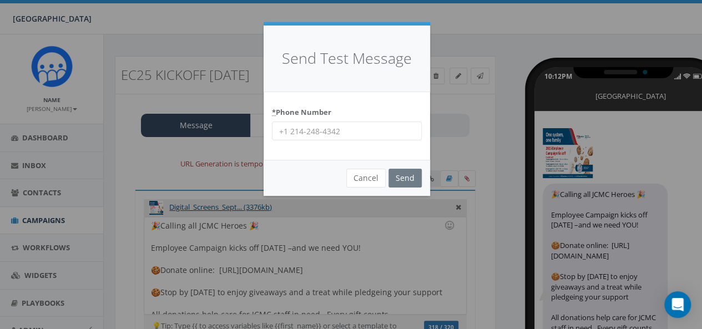
click at [356, 125] on input "* Phone Number" at bounding box center [347, 130] width 150 height 19
type input "2016877099"
click at [411, 184] on input "Send" at bounding box center [404, 178] width 33 height 19
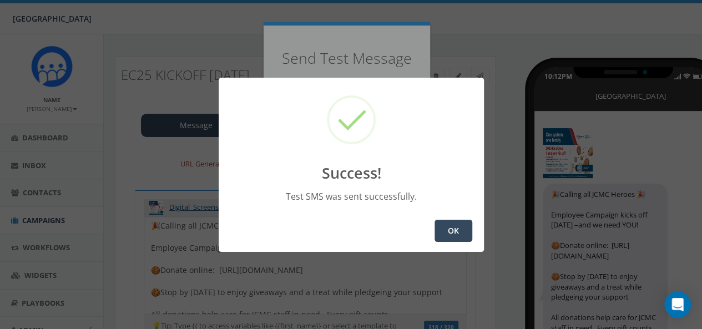
click at [477, 226] on div "OK" at bounding box center [351, 231] width 265 height 42
click at [467, 226] on button "OK" at bounding box center [453, 231] width 38 height 22
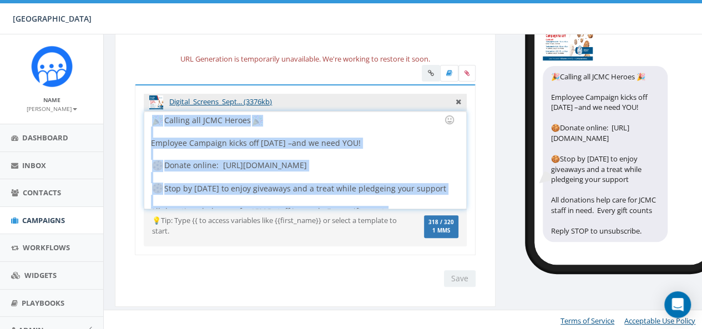
drag, startPoint x: 369, startPoint y: 191, endPoint x: 121, endPoint y: 84, distance: 270.7
click at [121, 84] on div "Message Contacts Delivery URL Generation is temporarily unavailable. We're work…" at bounding box center [305, 148] width 380 height 318
copy div "Calling all JCMC Heroes Employee Campaign kicks off [DATE] –and we need YOU! Do…"
click at [349, 172] on div at bounding box center [301, 177] width 301 height 11
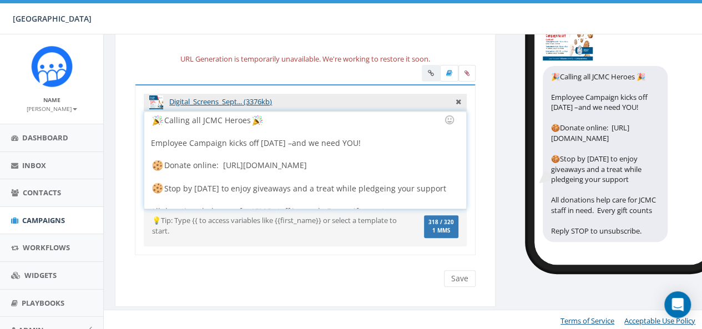
click at [372, 185] on div "Calling all JCMC Heroes Employee Campaign kicks off [DATE] –and we need YOU! Do…" at bounding box center [304, 159] width 321 height 97
click at [396, 180] on div at bounding box center [301, 177] width 301 height 11
click at [451, 273] on input "Save" at bounding box center [460, 278] width 32 height 17
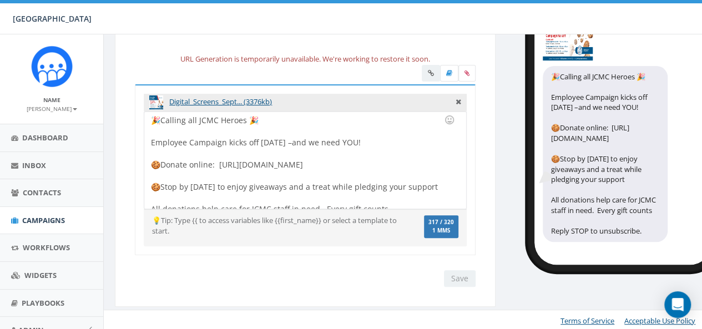
click at [466, 277] on div "Save Next" at bounding box center [456, 278] width 37 height 17
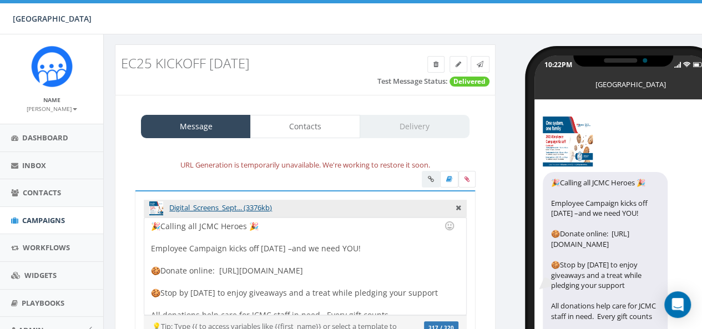
scroll to position [7, 0]
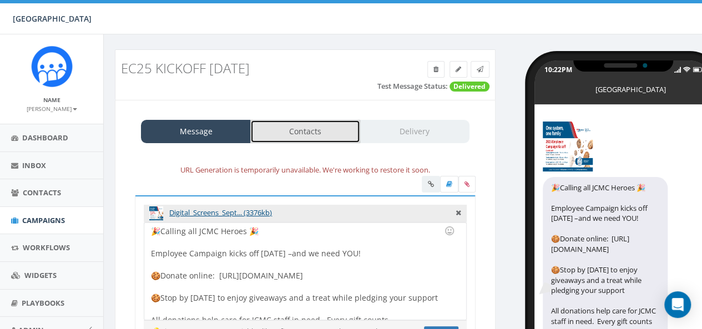
click at [338, 125] on link "Contacts" at bounding box center [305, 131] width 110 height 23
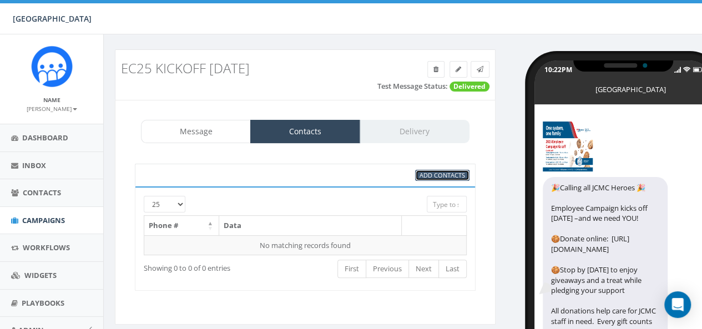
click at [426, 174] on span "Add Contacts" at bounding box center [441, 175] width 45 height 8
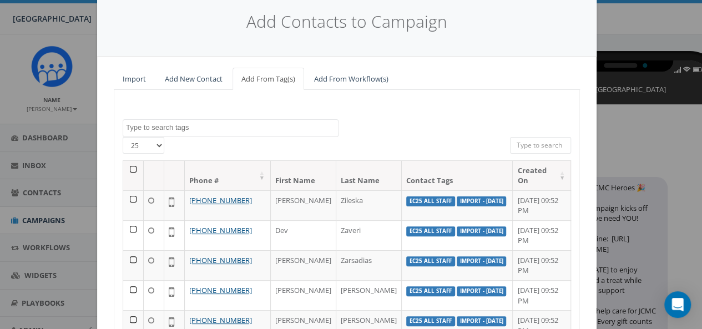
scroll to position [55, 0]
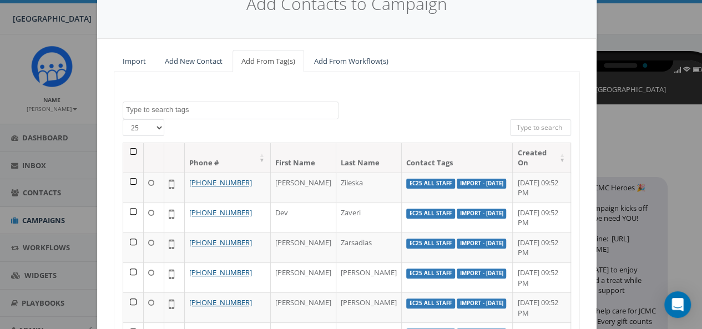
click at [185, 110] on textarea "Search" at bounding box center [232, 110] width 212 height 10
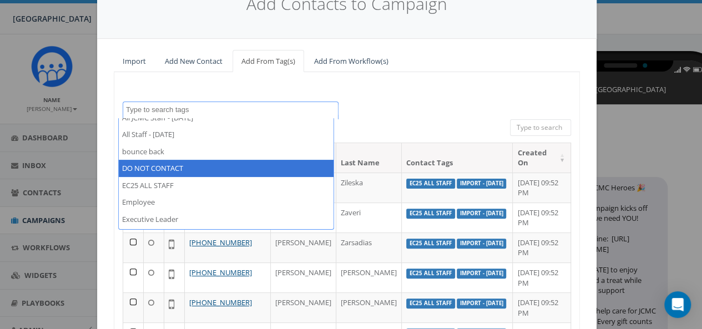
scroll to position [166, 0]
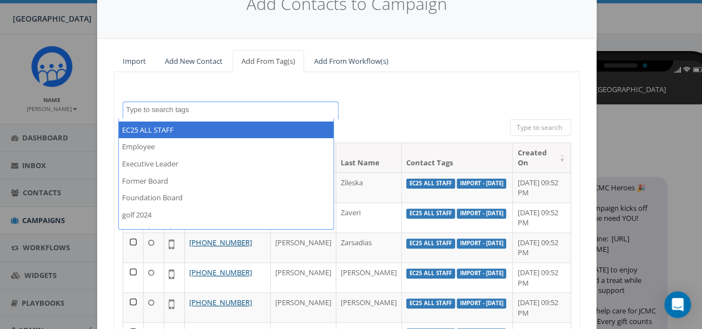
select select "EC25 ALL STAFF"
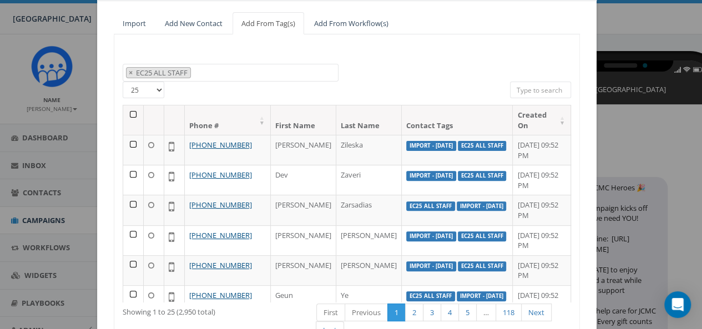
scroll to position [111, 0]
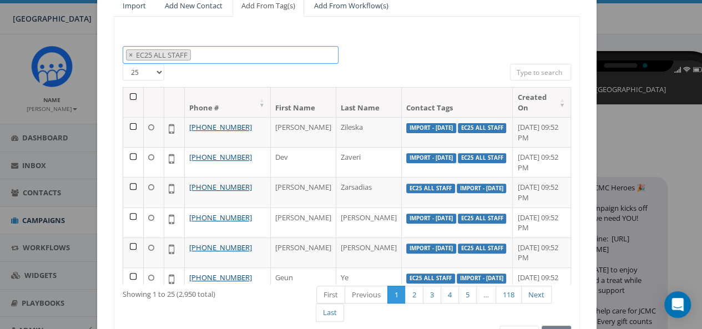
click at [215, 56] on span "× EC25 ALL STAFF" at bounding box center [231, 55] width 216 height 18
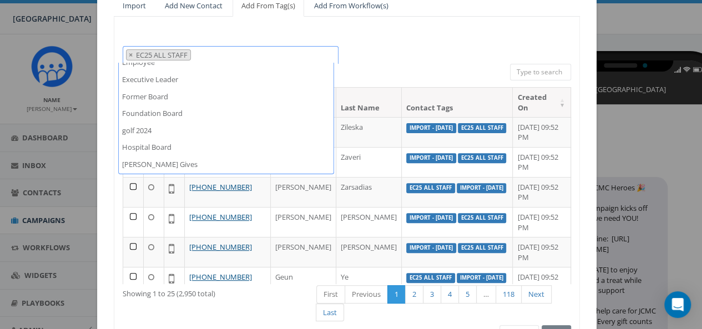
scroll to position [208, 0]
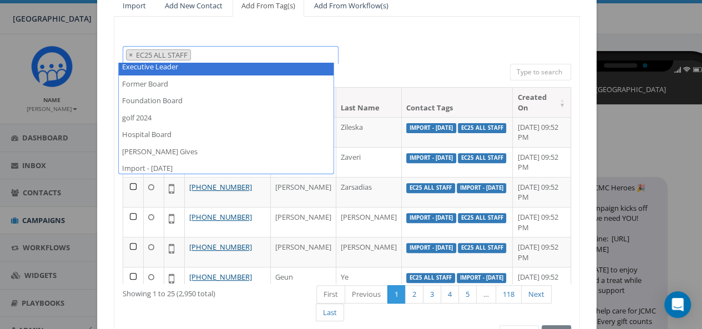
click at [383, 29] on div "11.26 EC Pick Up Text 12.9.24 EC Last Day 2024/11/20 2024/12/06 2024-2025 EC Do…" at bounding box center [347, 185] width 466 height 336
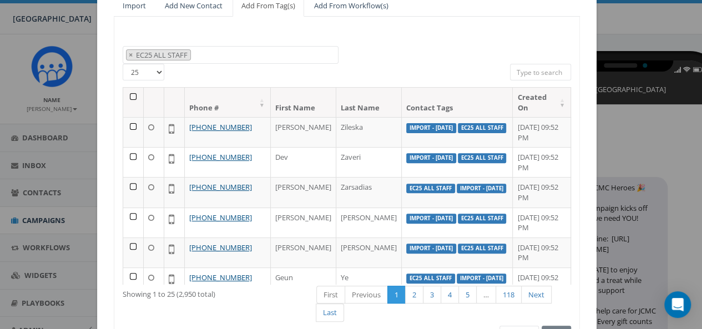
click at [427, 62] on div "11.26 EC Pick Up Text 12.9.24 EC Last Day 2024/11/20 2024/12/06 2024-2025 EC Do…" at bounding box center [346, 55] width 465 height 18
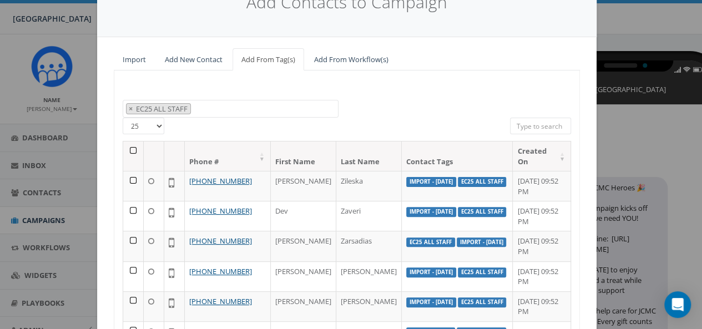
scroll to position [8, 0]
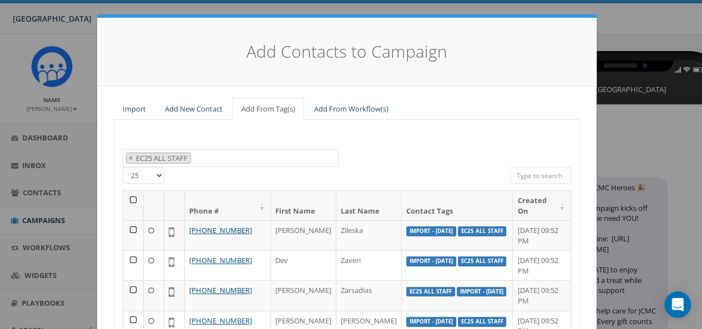
click at [126, 200] on th at bounding box center [133, 205] width 21 height 29
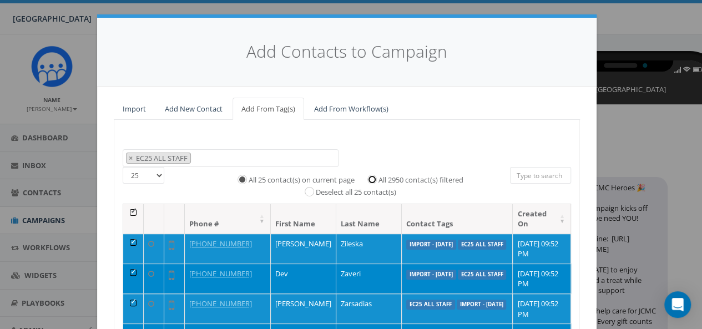
click at [371, 177] on input "All 2950 contact(s) filtered" at bounding box center [374, 178] width 7 height 7
radio input "true"
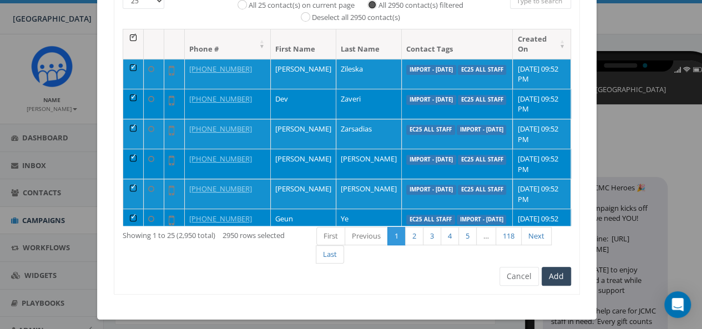
scroll to position [187, 0]
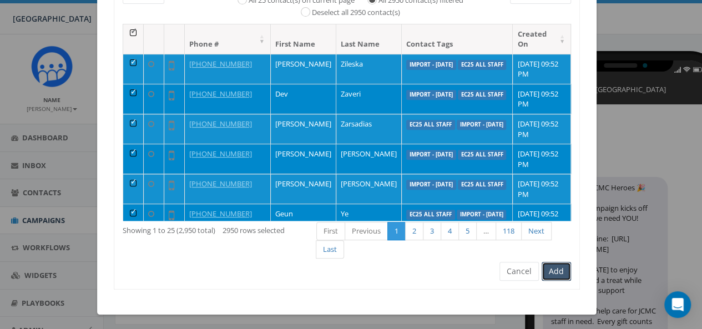
click at [548, 266] on button "Add" at bounding box center [555, 271] width 29 height 19
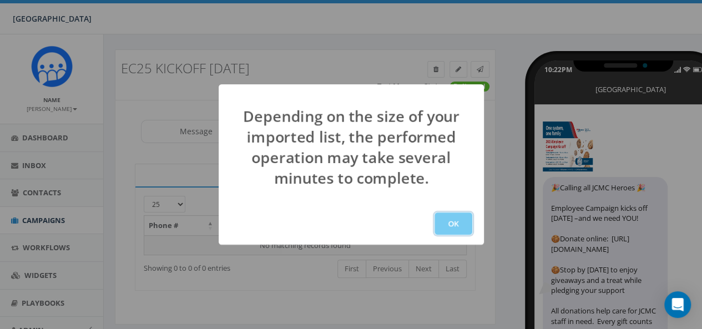
click at [455, 221] on button "OK" at bounding box center [453, 223] width 38 height 22
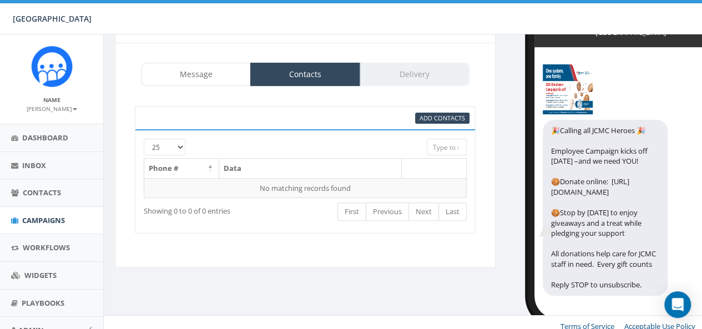
scroll to position [72, 0]
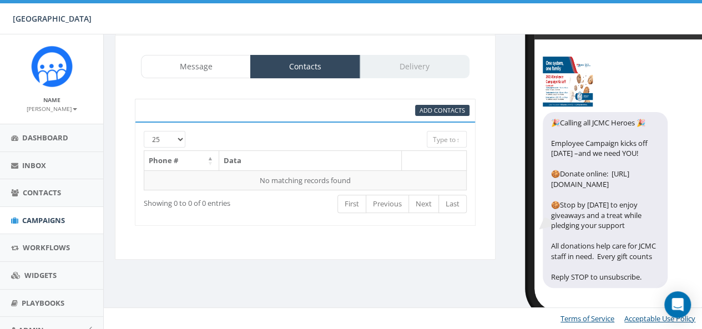
click at [438, 63] on div "Message Contacts Delivery" at bounding box center [305, 66] width 328 height 23
click at [197, 67] on link "Message" at bounding box center [196, 66] width 110 height 23
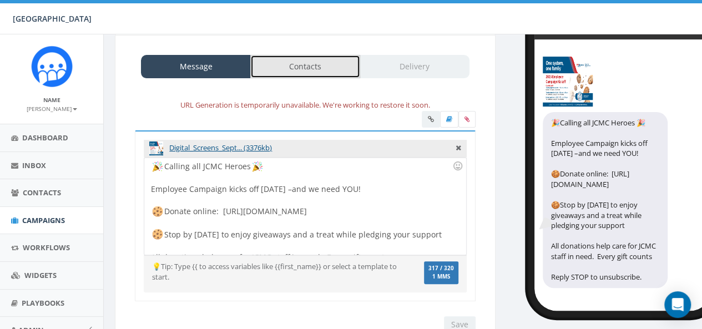
click at [315, 67] on link "Contacts" at bounding box center [305, 66] width 110 height 23
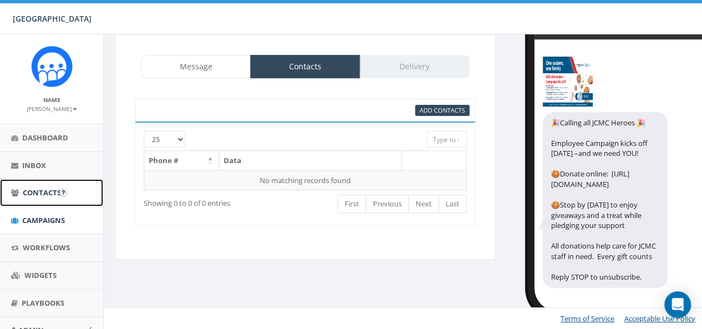
click at [69, 186] on link "Contacts" at bounding box center [51, 192] width 103 height 27
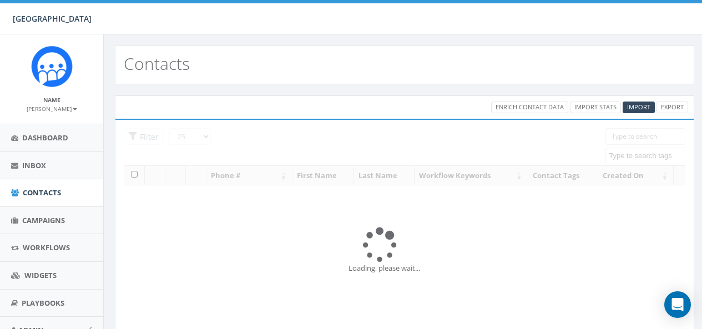
select select
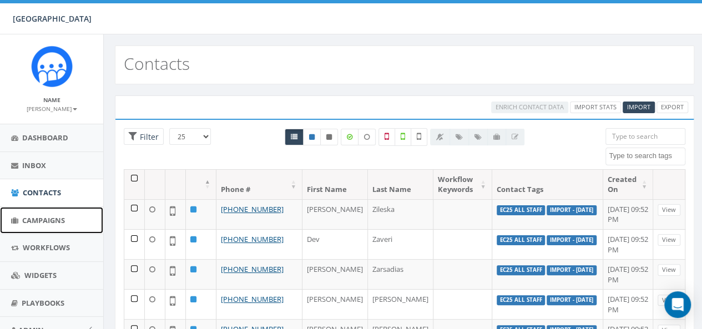
click at [57, 220] on span "Campaigns" at bounding box center [43, 220] width 43 height 10
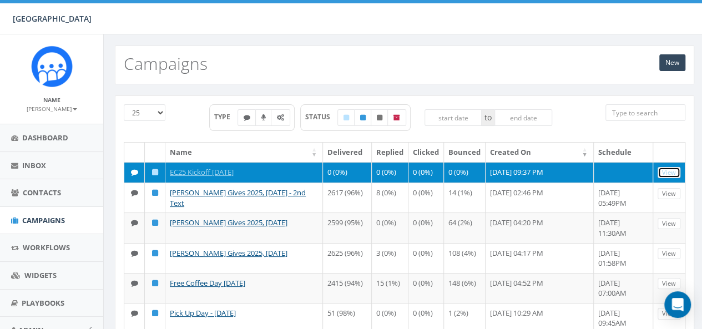
click at [667, 167] on link "View" at bounding box center [668, 173] width 23 height 12
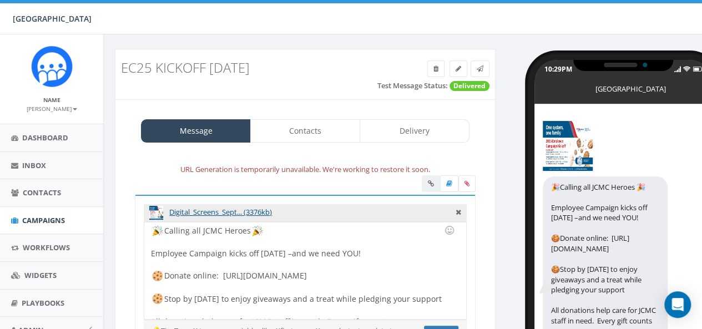
scroll to position [7, 0]
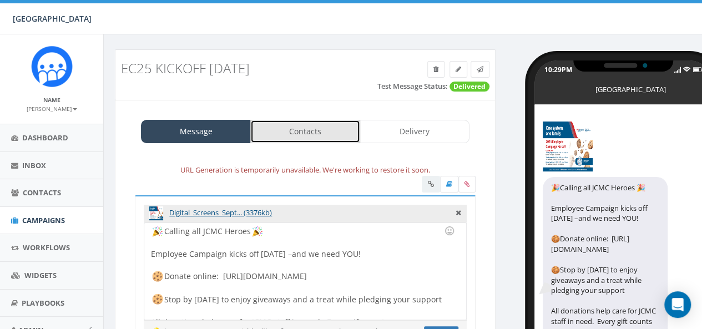
click at [296, 141] on link "Contacts" at bounding box center [305, 131] width 110 height 23
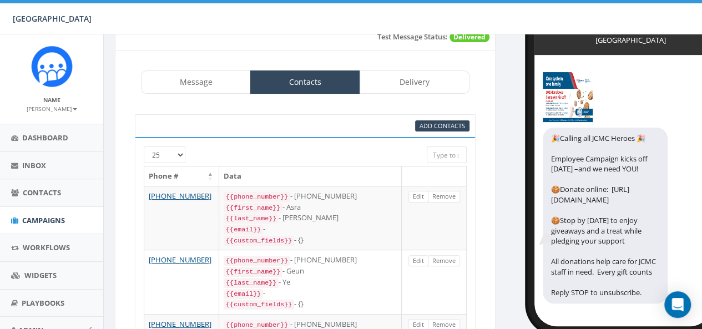
scroll to position [0, 0]
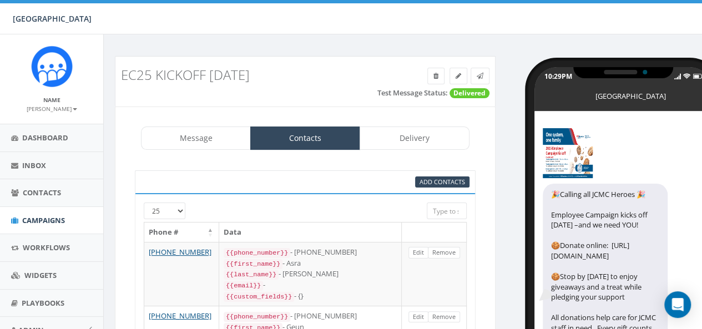
drag, startPoint x: 535, startPoint y: 119, endPoint x: 486, endPoint y: 8, distance: 121.2
click at [387, 144] on link "Delivery" at bounding box center [414, 137] width 110 height 23
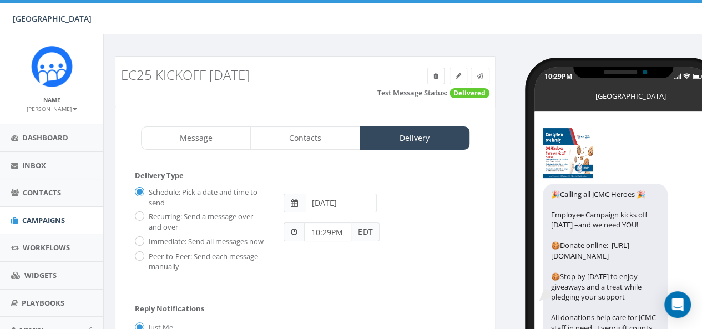
click at [356, 209] on input "2025-09-12" at bounding box center [340, 203] width 72 height 19
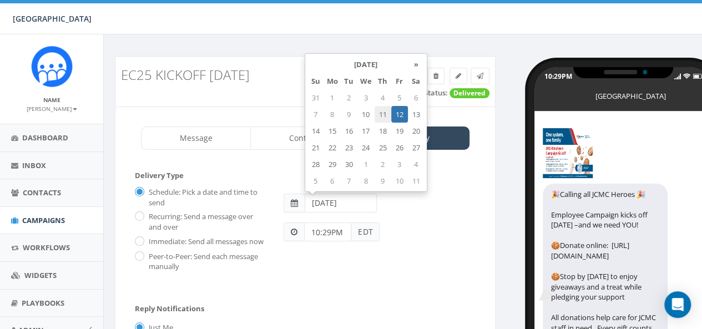
click at [384, 116] on td "11" at bounding box center [382, 114] width 17 height 17
type input "2025-09-11"
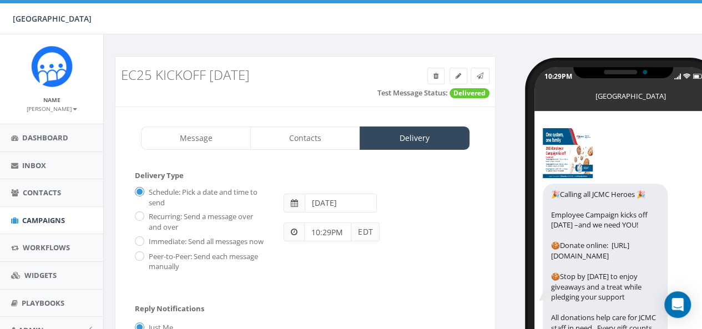
click at [409, 219] on div "10:29PM EDT" at bounding box center [379, 226] width 209 height 29
click at [312, 231] on input "10:29PM" at bounding box center [327, 231] width 47 height 19
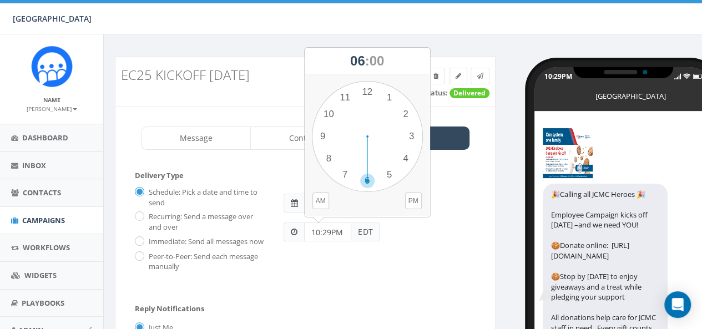
drag, startPoint x: 328, startPoint y: 114, endPoint x: 356, endPoint y: 184, distance: 74.7
click at [356, 184] on div "1 2 3 4 5 6 7 8 9 10 11 12 00 05 10 15 20 25 30 35 40 45 50 55" at bounding box center [367, 136] width 111 height 111
click at [323, 196] on button "AM" at bounding box center [320, 200] width 17 height 17
click at [367, 56] on span "00" at bounding box center [366, 60] width 15 height 15
click at [347, 60] on span "06" at bounding box center [346, 60] width 15 height 15
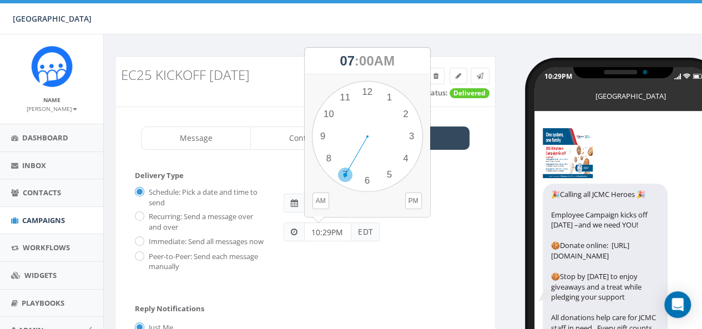
click at [349, 174] on div "1 2 3 4 5 6 7 8 9 10 11 12 00 05 10 15 20 25 30 35 40 45 50 55" at bounding box center [367, 136] width 111 height 111
click at [323, 199] on button "AM" at bounding box center [320, 200] width 17 height 17
click at [461, 228] on div "10:29PM EDT" at bounding box center [379, 226] width 209 height 29
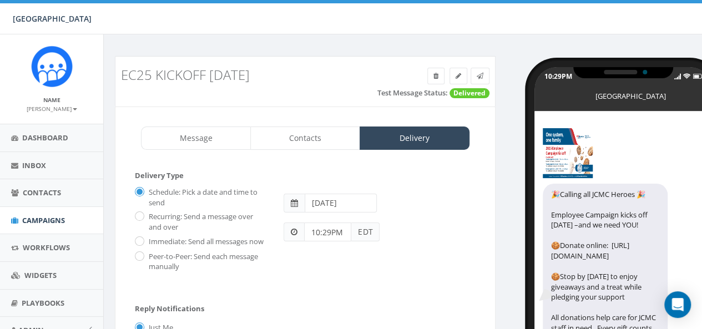
click at [334, 230] on input "10:29PM" at bounding box center [327, 231] width 47 height 19
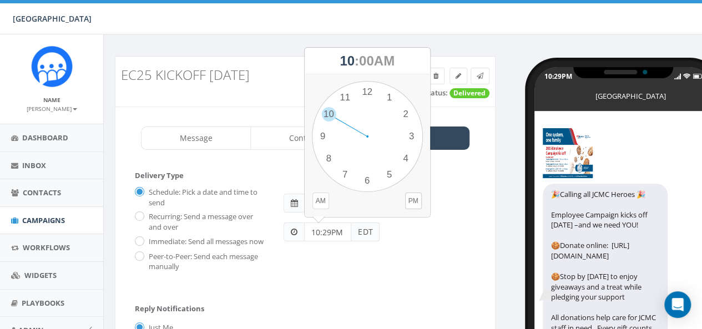
click at [324, 199] on button "AM" at bounding box center [320, 200] width 17 height 17
click at [344, 175] on div "1 2 3 4 5 6 7 8 9 10 11 12 00 05 10 15 20 25 30 35 40 45 50 55" at bounding box center [367, 136] width 111 height 111
click at [319, 201] on button "AM" at bounding box center [320, 200] width 17 height 17
click at [323, 203] on button "AM" at bounding box center [320, 200] width 17 height 17
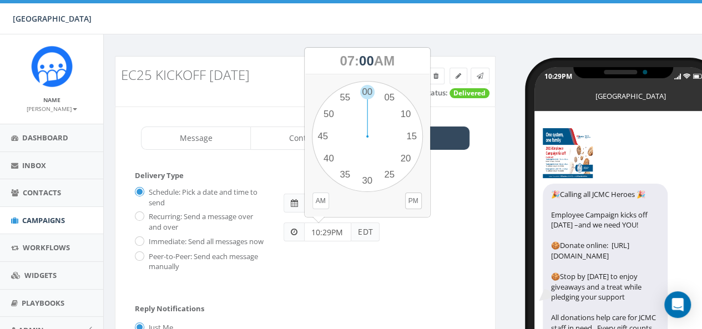
click at [323, 203] on button "AM" at bounding box center [320, 200] width 17 height 17
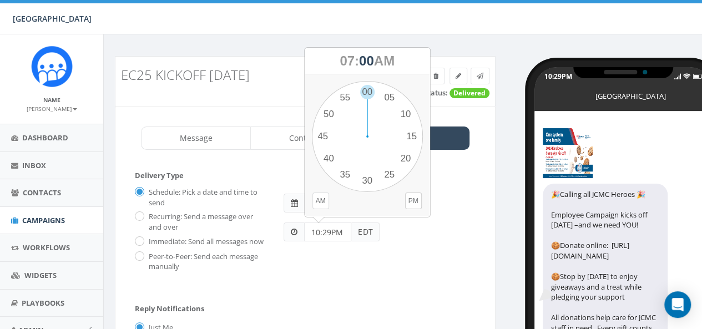
click at [323, 203] on button "AM" at bounding box center [320, 200] width 17 height 17
click at [367, 92] on div "1 2 3 4 5 6 7 8 9 10 11 12 00 05 10 15 20 25 30 35 40 45 50 55" at bounding box center [367, 136] width 111 height 111
type input "07:00AM"
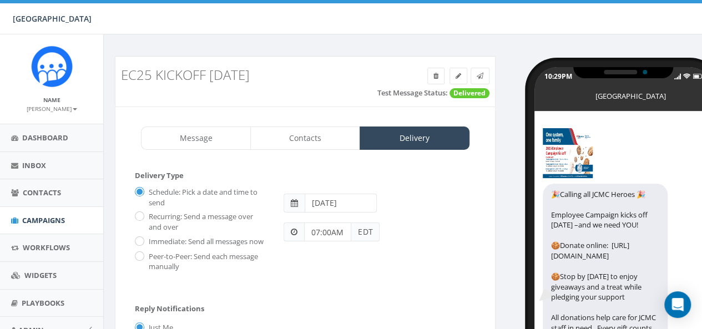
click at [409, 237] on div "07:00AM EDT" at bounding box center [379, 226] width 209 height 29
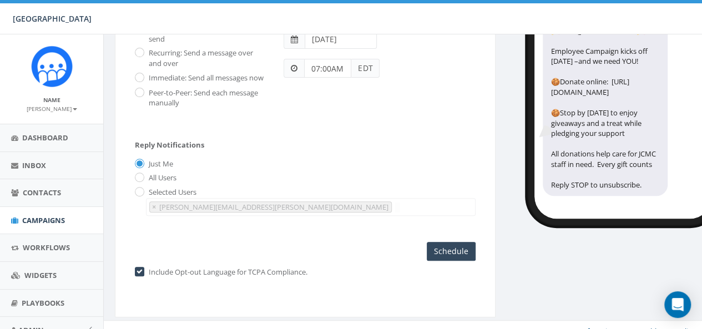
scroll to position [166, 0]
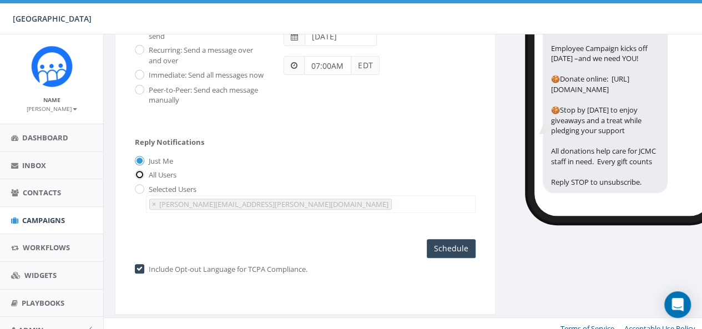
click at [138, 177] on input "All Users" at bounding box center [138, 175] width 7 height 7
radio input "true"
click at [150, 159] on label "Just Me" at bounding box center [159, 161] width 27 height 11
click at [142, 159] on input "Just Me" at bounding box center [138, 161] width 7 height 7
radio input "true"
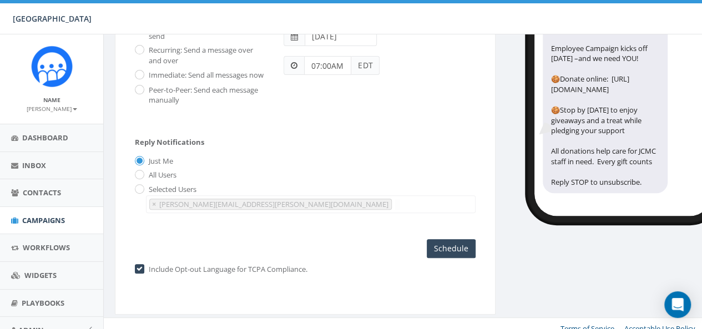
click at [170, 190] on label "Selected Users" at bounding box center [171, 189] width 50 height 11
click at [163, 189] on label "Selected Users" at bounding box center [171, 189] width 50 height 11
drag, startPoint x: 125, startPoint y: 189, endPoint x: 132, endPoint y: 186, distance: 7.7
click at [125, 189] on div "Delivery Type Schedule: Pick a date and time to send Recurring: Send a message …" at bounding box center [305, 142] width 363 height 299
click at [136, 186] on input "radio" at bounding box center [138, 189] width 7 height 7
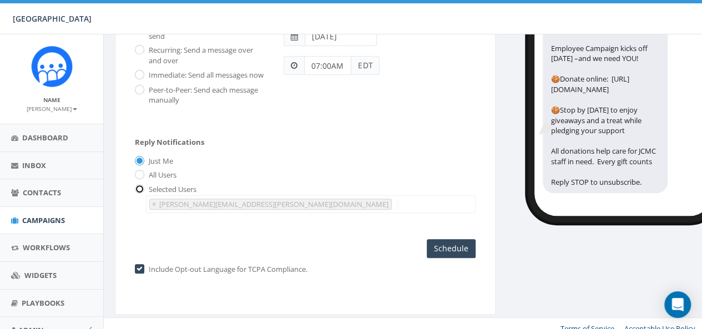
radio input "true"
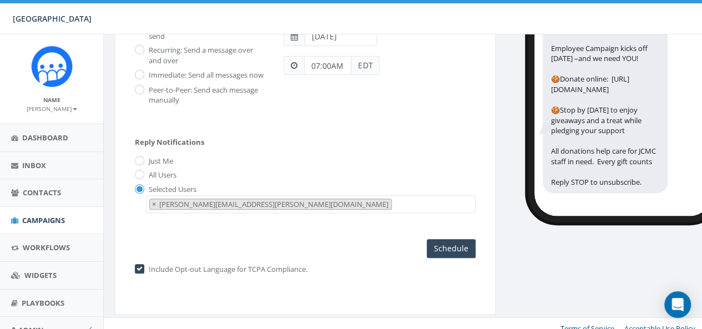
click at [270, 207] on span "× nicole.alicea@rwjbh.org" at bounding box center [310, 204] width 329 height 18
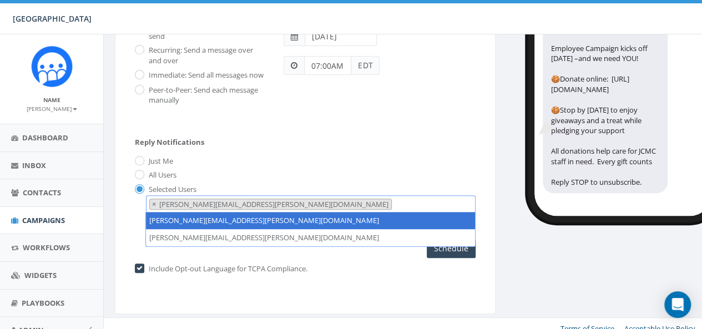
select select "749"
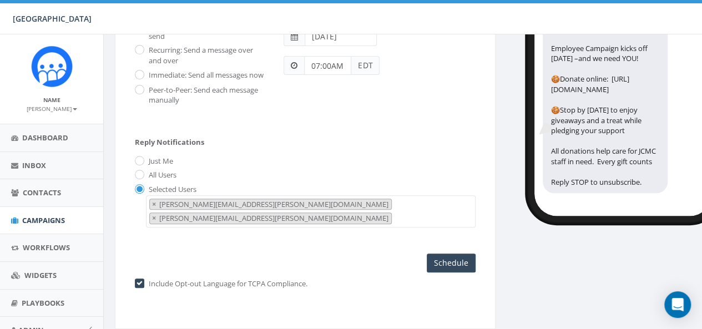
click at [281, 187] on div "Selected Users madeline.warshauer@rwjbh.org nicole.alicea@rwjbh.org × madeline.…" at bounding box center [305, 206] width 341 height 44
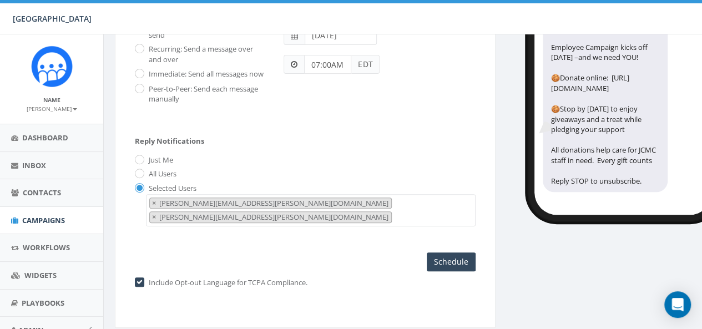
scroll to position [175, 0]
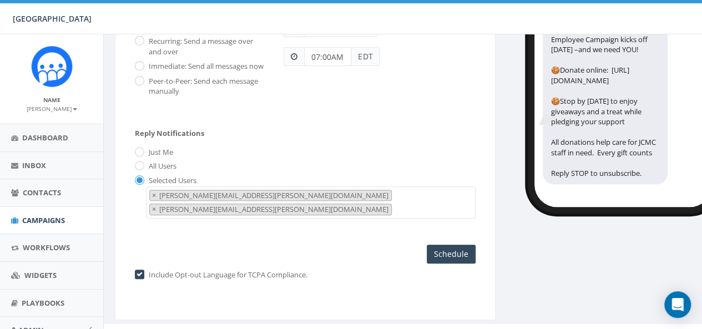
click at [374, 201] on span "× madeline.warshauer@rwjbh.org × nicole.alicea@rwjbh.org" at bounding box center [310, 202] width 329 height 32
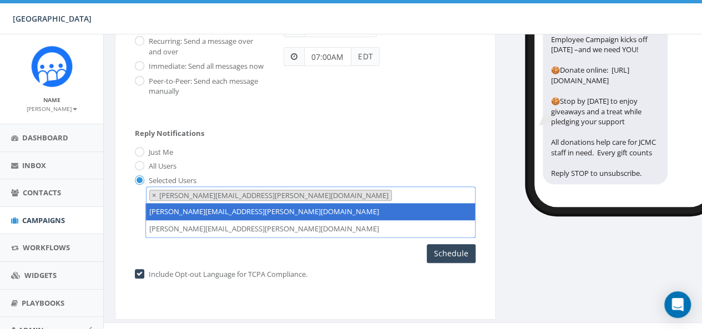
click at [387, 195] on span "× madeline.warshauer@rwjbh.org × nicole.alicea@rwjbh.org" at bounding box center [310, 202] width 329 height 32
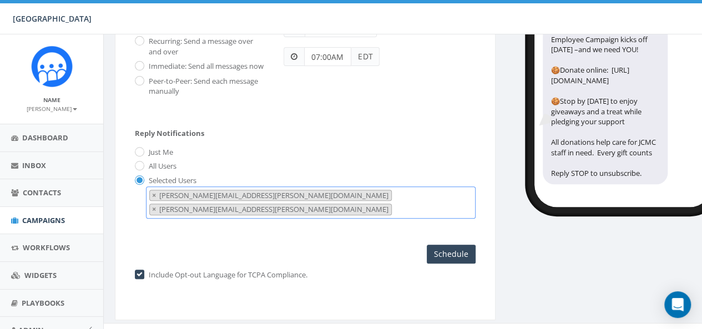
click at [387, 195] on span "× madeline.warshauer@rwjbh.org × nicole.alicea@rwjbh.org" at bounding box center [310, 202] width 329 height 32
click at [384, 169] on div "All Users" at bounding box center [305, 167] width 341 height 12
click at [443, 245] on input "Schedule" at bounding box center [450, 254] width 49 height 19
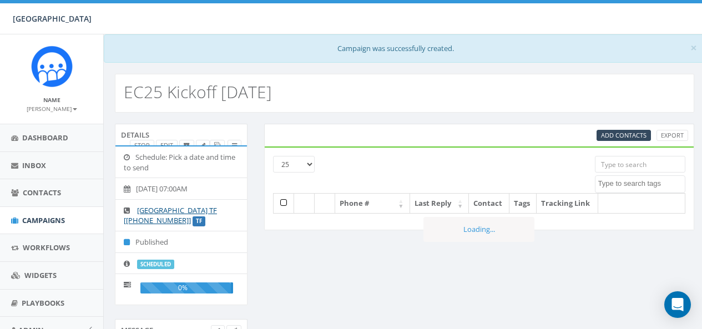
select select
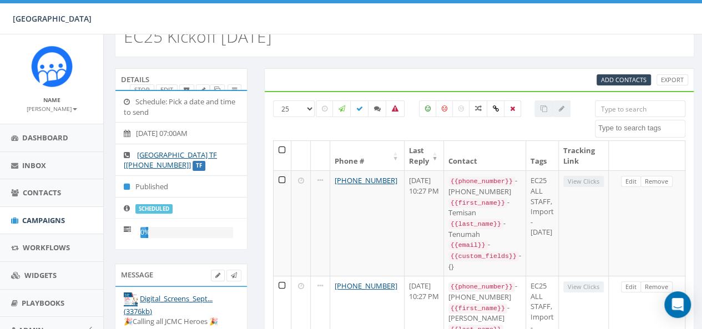
scroll to position [111, 0]
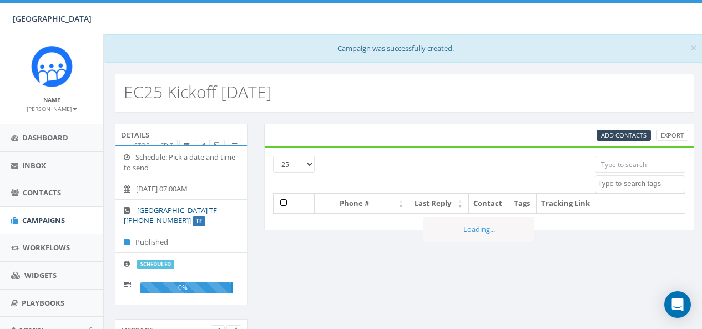
select select
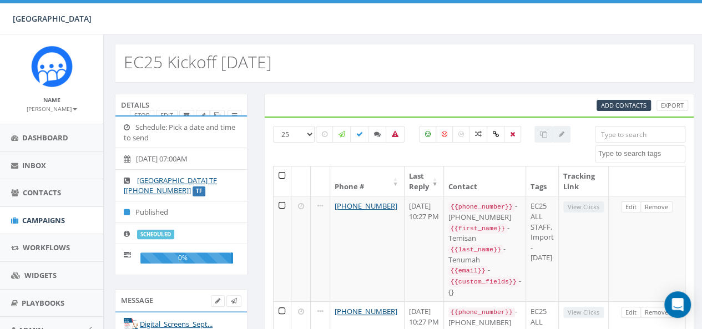
scroll to position [55, 0]
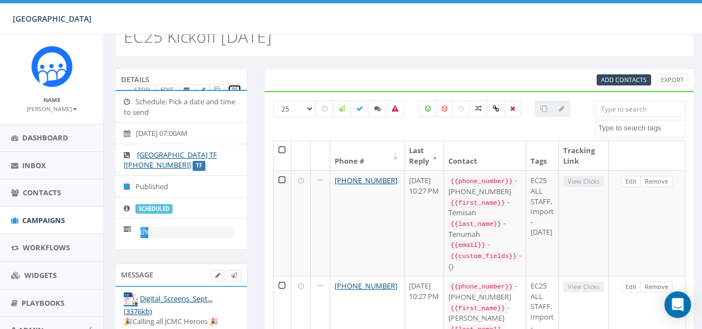
click at [234, 87] on icon at bounding box center [234, 90] width 5 height 6
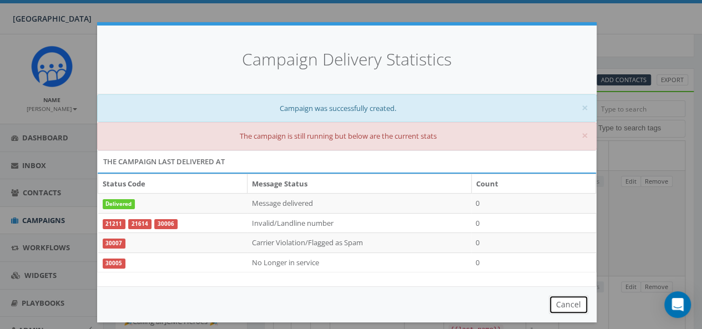
click at [560, 295] on button "Cancel" at bounding box center [567, 304] width 39 height 19
